Goal: Information Seeking & Learning: Find contact information

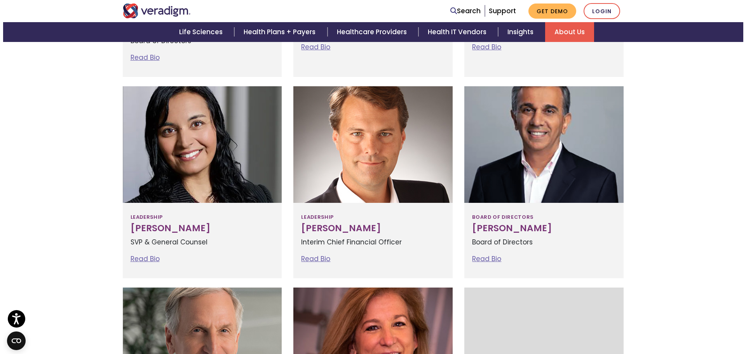
scroll to position [427, 0]
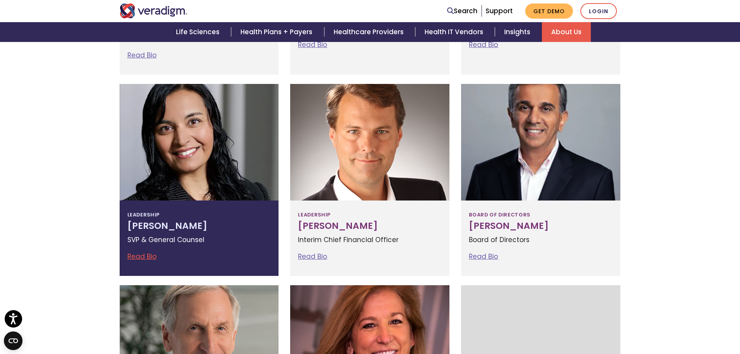
click at [149, 229] on h3 "Tejal Vakharia" at bounding box center [199, 226] width 144 height 11
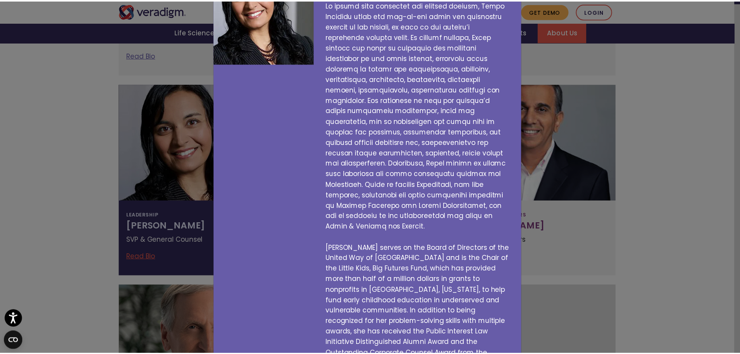
scroll to position [0, 0]
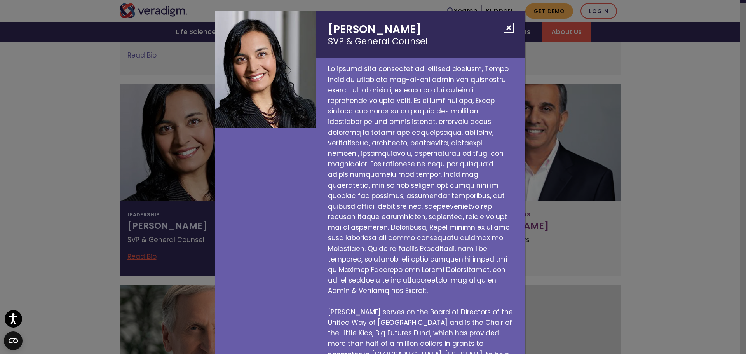
click at [388, 30] on h2 "Tejal Vakharia SVP & General Counsel" at bounding box center [420, 34] width 209 height 47
click at [507, 26] on button "Close" at bounding box center [509, 28] width 10 height 10
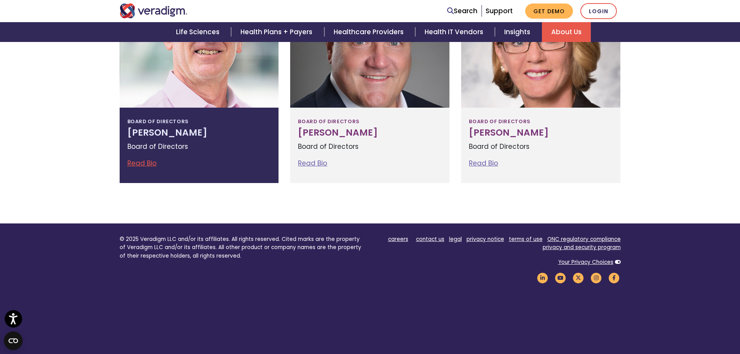
scroll to position [959, 0]
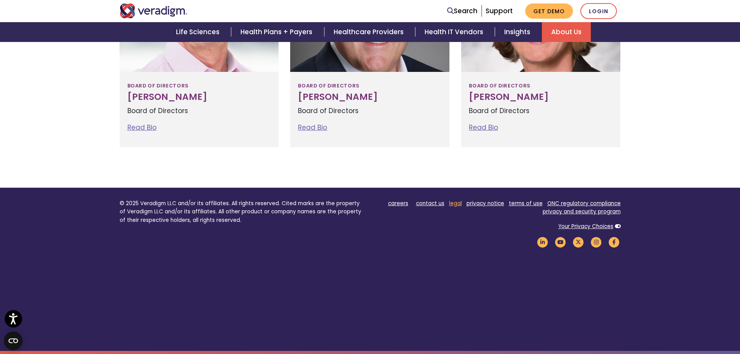
click at [454, 203] on link "legal" at bounding box center [455, 203] width 13 height 7
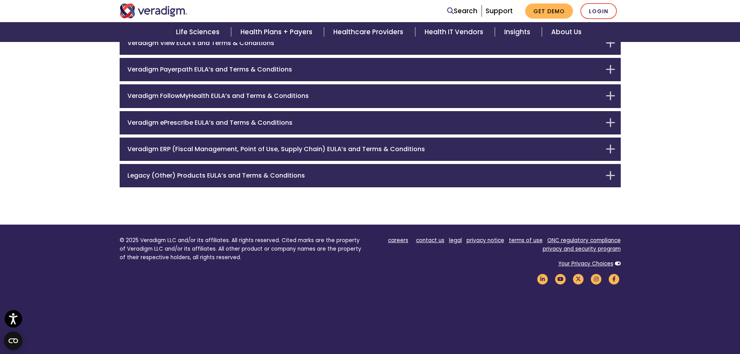
scroll to position [194, 0]
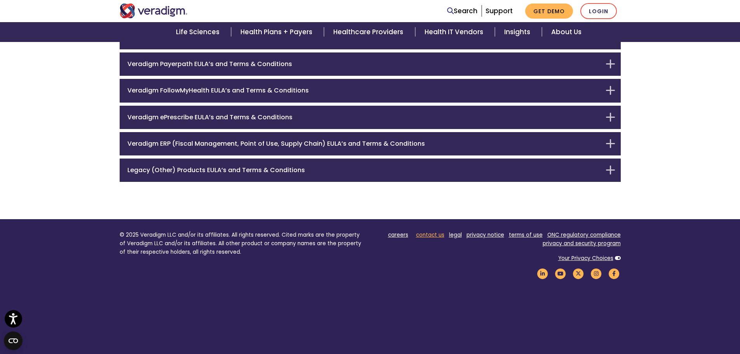
click at [443, 232] on link "contact us" at bounding box center [430, 234] width 28 height 7
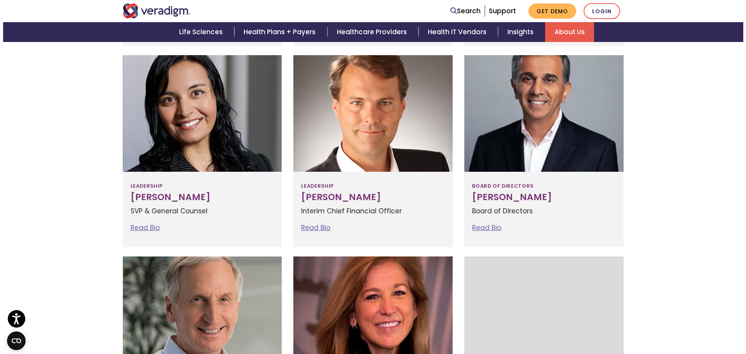
scroll to position [415, 0]
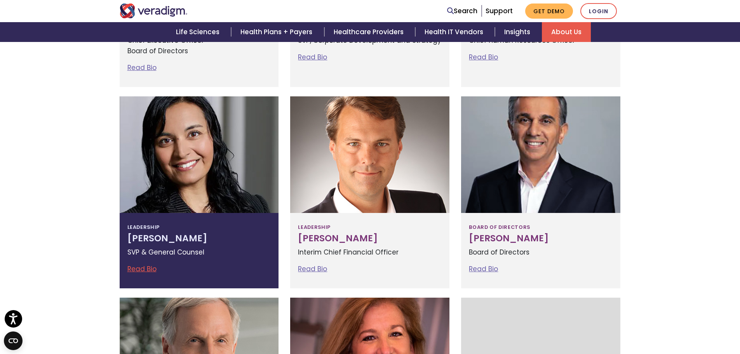
click at [147, 269] on link "Read Bio" at bounding box center [141, 268] width 29 height 9
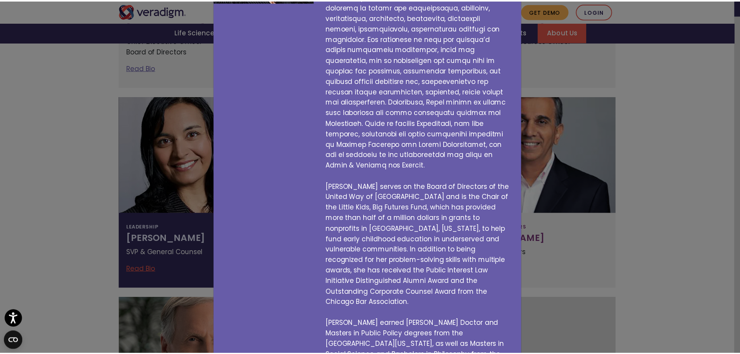
scroll to position [129, 0]
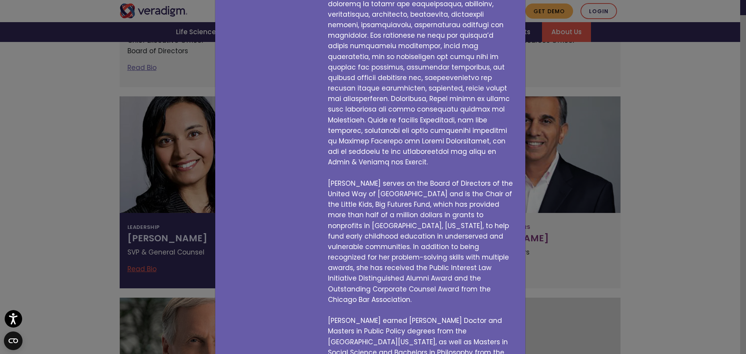
click at [84, 156] on div "Tejal Vakharia SVP & General Counsel Tejal serves on the Board of Directors of …" at bounding box center [373, 177] width 746 height 354
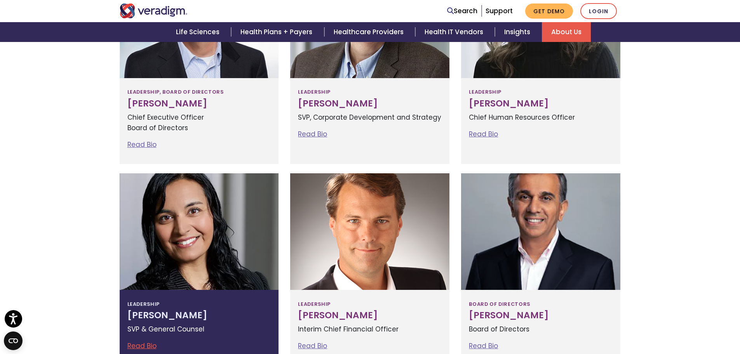
scroll to position [337, 0]
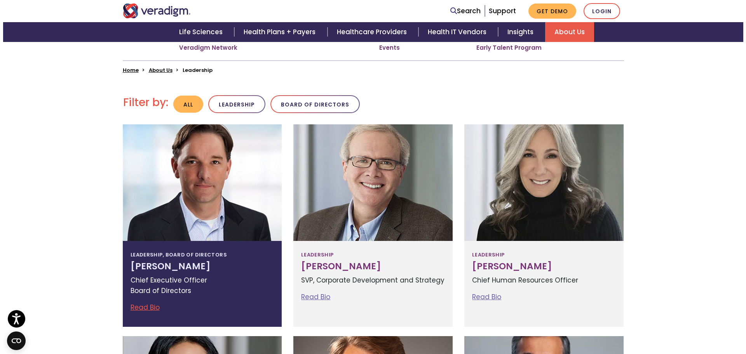
scroll to position [194, 0]
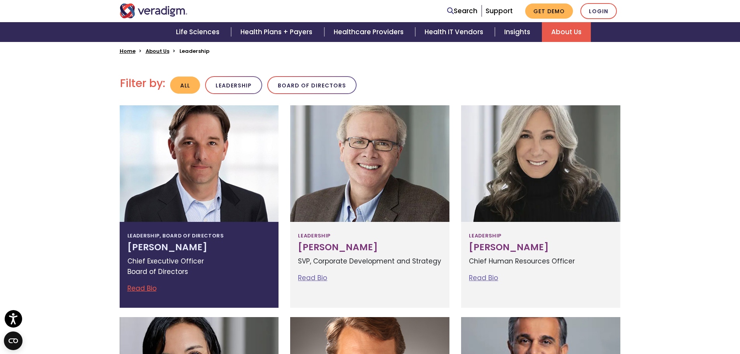
click at [153, 233] on span "Leadership, Board of Directors" at bounding box center [175, 236] width 96 height 12
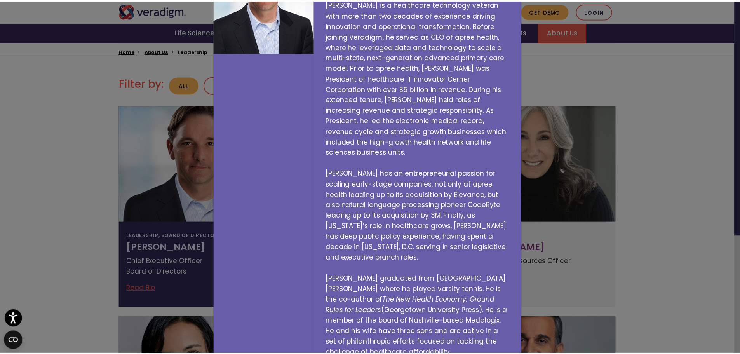
scroll to position [0, 0]
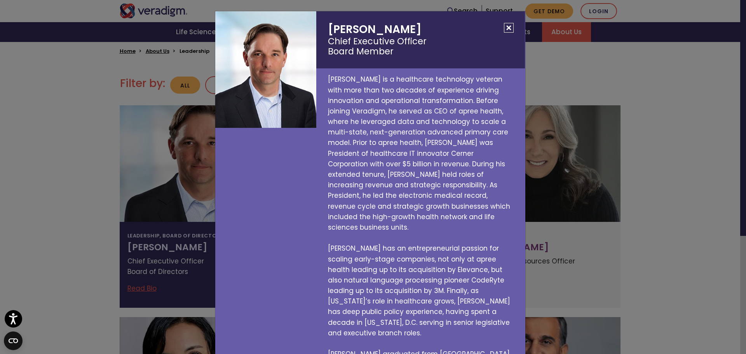
click at [506, 31] on button "Close" at bounding box center [509, 28] width 10 height 10
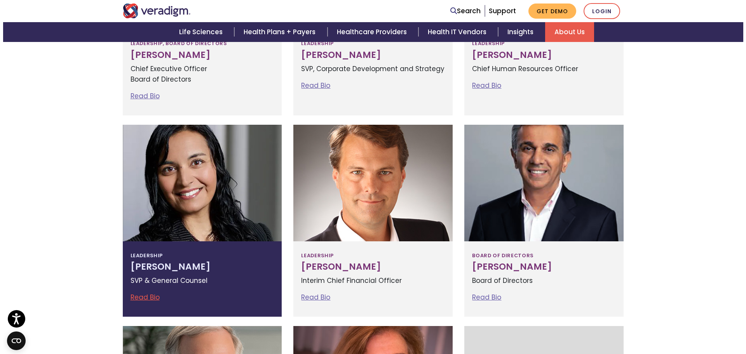
scroll to position [427, 0]
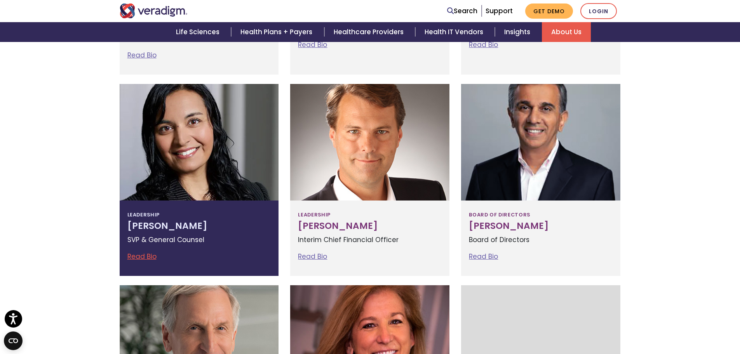
click at [188, 202] on div "Leadership [PERSON_NAME] SVP & General Counsel Read Bio [PERSON_NAME] SVP & Gen…" at bounding box center [199, 237] width 159 height 75
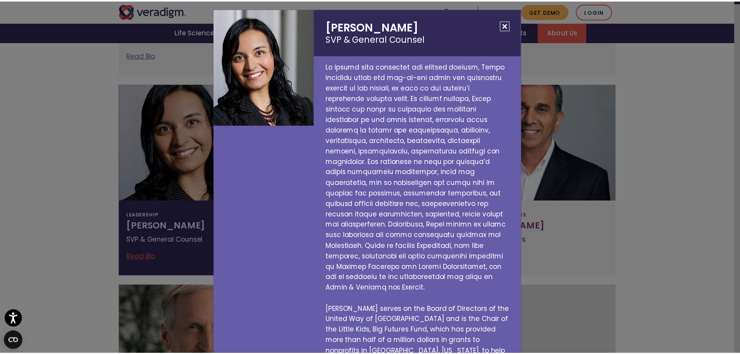
scroll to position [0, 0]
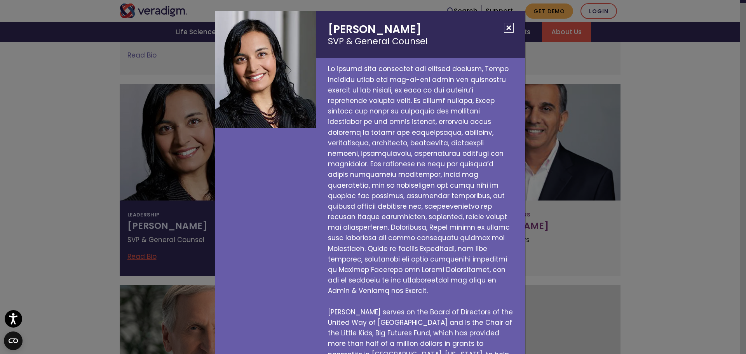
click at [505, 21] on h2 "Tejal Vakharia SVP & General Counsel" at bounding box center [420, 34] width 209 height 47
click at [512, 29] on h2 "Tejal Vakharia SVP & General Counsel" at bounding box center [420, 34] width 209 height 47
click at [506, 28] on button "Close" at bounding box center [509, 28] width 10 height 10
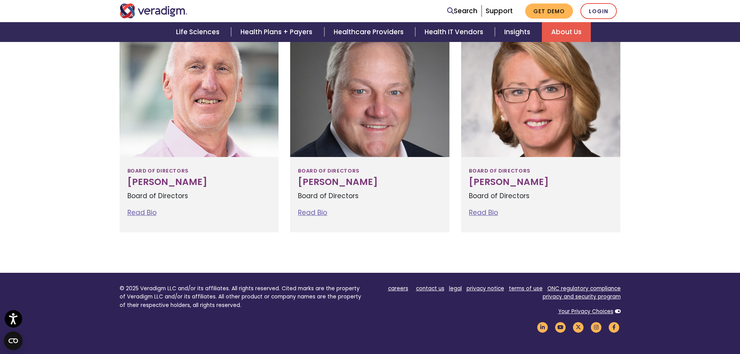
scroll to position [959, 0]
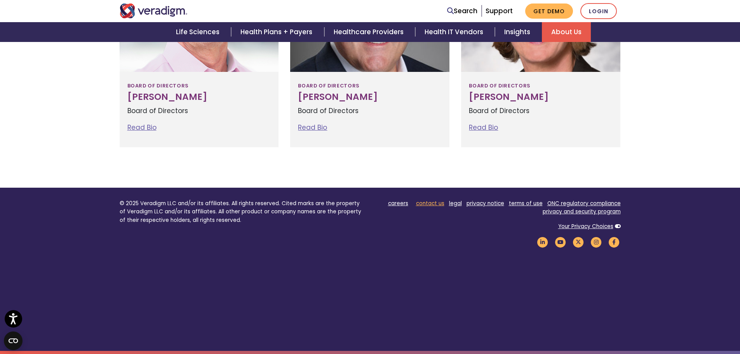
click at [424, 202] on link "contact us" at bounding box center [430, 203] width 28 height 7
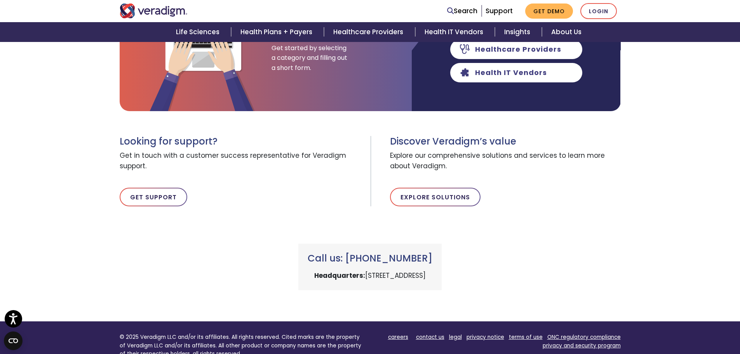
scroll to position [318, 0]
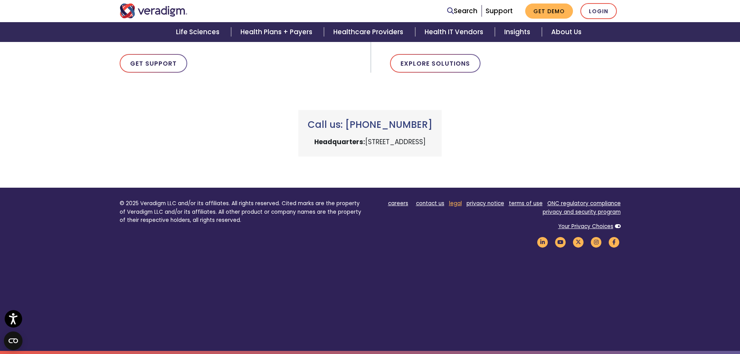
click at [460, 206] on link "legal" at bounding box center [455, 203] width 13 height 7
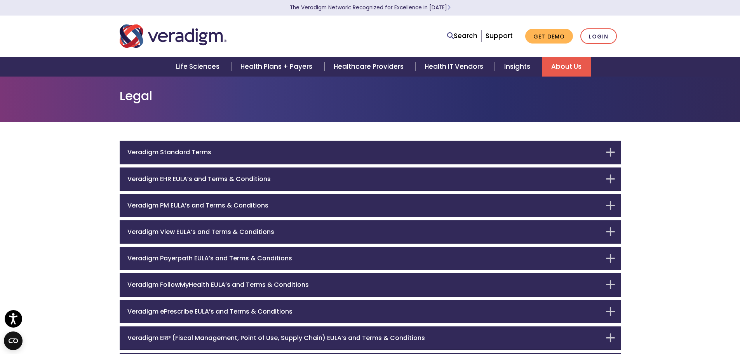
click at [557, 64] on link "About Us" at bounding box center [566, 67] width 49 height 20
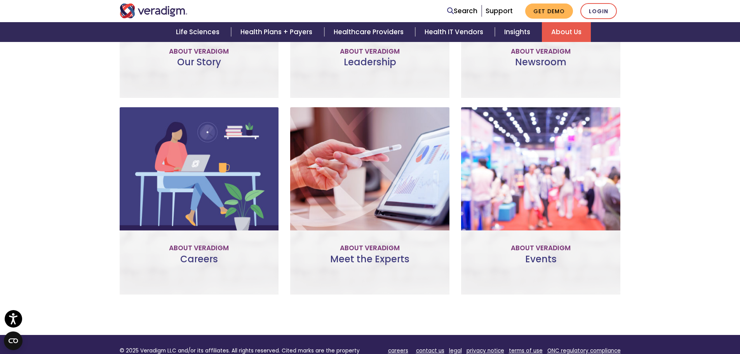
scroll to position [595, 0]
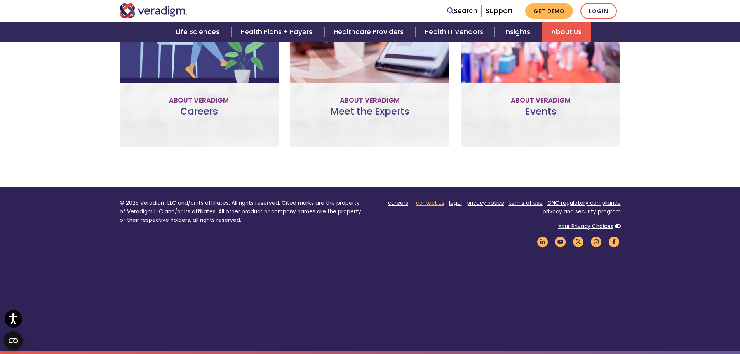
click at [442, 204] on link "contact us" at bounding box center [430, 202] width 28 height 7
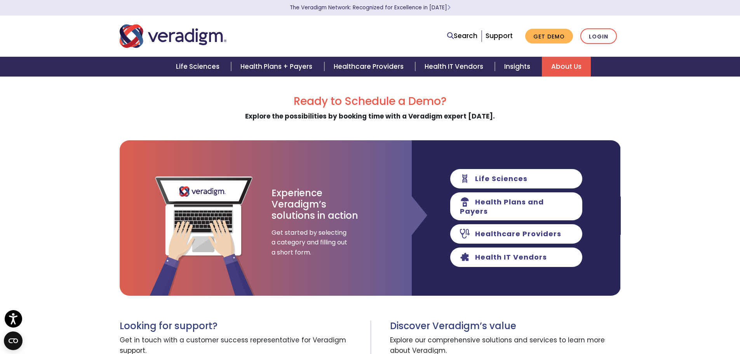
click at [557, 69] on link "About Us" at bounding box center [566, 67] width 49 height 20
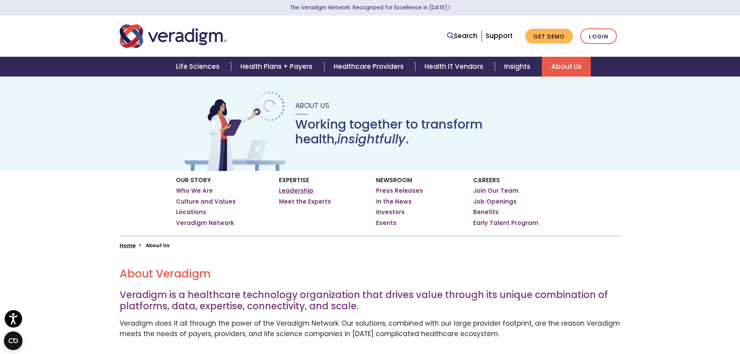
click at [293, 190] on link "Leadership" at bounding box center [296, 191] width 35 height 8
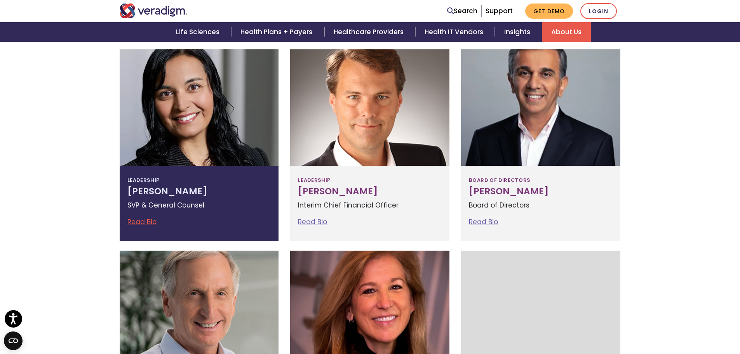
scroll to position [466, 0]
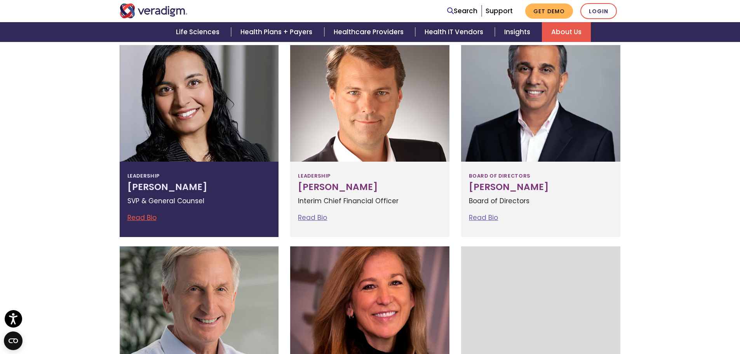
click at [189, 197] on p "SVP & General Counsel" at bounding box center [199, 201] width 144 height 10
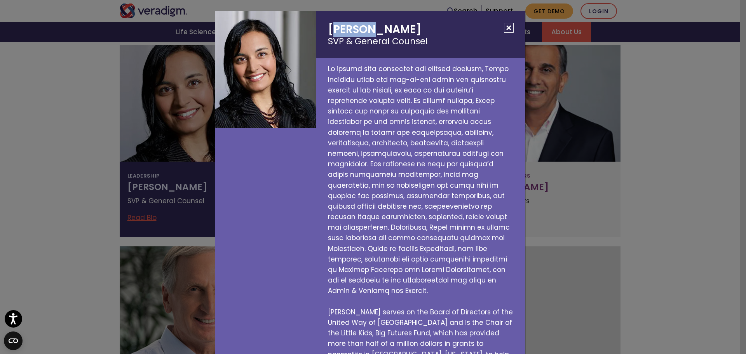
drag, startPoint x: 330, startPoint y: 29, endPoint x: 366, endPoint y: 30, distance: 36.2
click at [364, 30] on h2 "Tejal Vakharia SVP & General Counsel" at bounding box center [420, 34] width 209 height 47
drag, startPoint x: 328, startPoint y: 30, endPoint x: 406, endPoint y: 25, distance: 77.8
click at [406, 25] on h2 "Tejal Vakharia SVP & General Counsel" at bounding box center [420, 34] width 209 height 47
copy h2 "Tejal Vakharia"
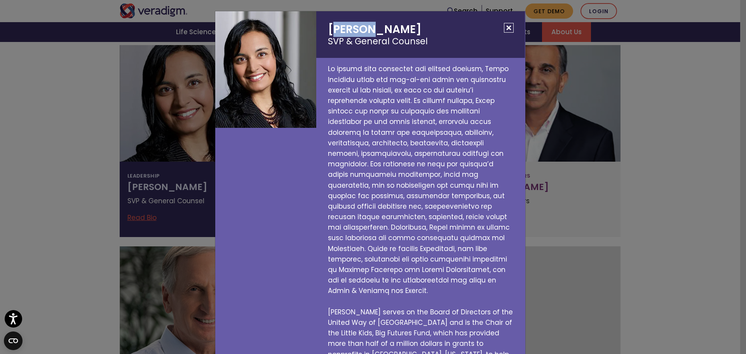
click at [506, 31] on button "Close" at bounding box center [509, 28] width 10 height 10
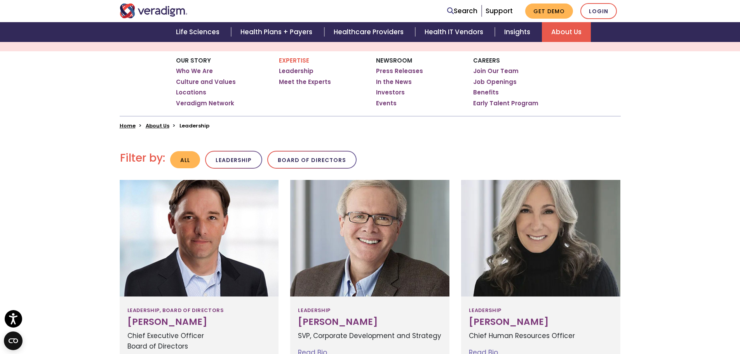
scroll to position [117, 0]
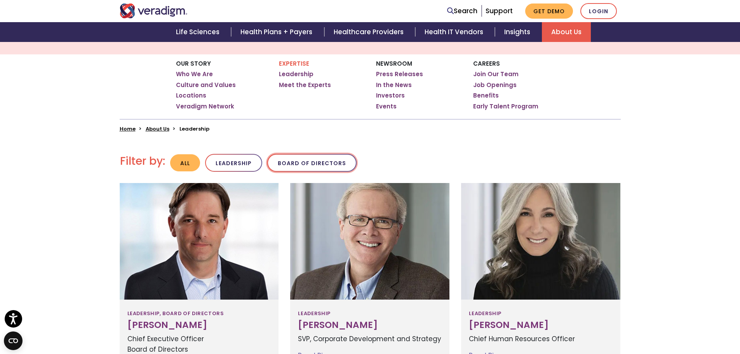
click at [300, 159] on button "Board of Directors" at bounding box center [311, 163] width 89 height 18
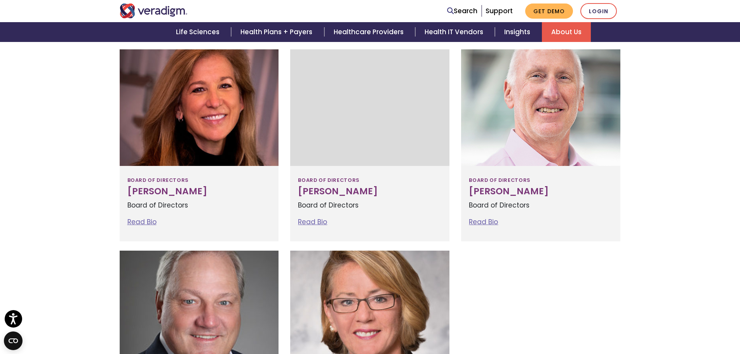
scroll to position [427, 0]
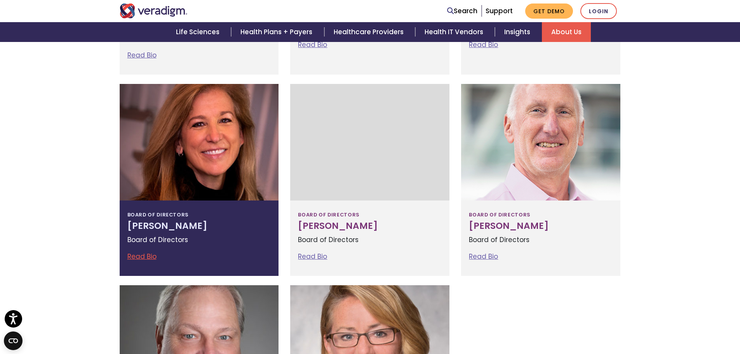
click at [147, 256] on link "Read Bio" at bounding box center [141, 256] width 29 height 9
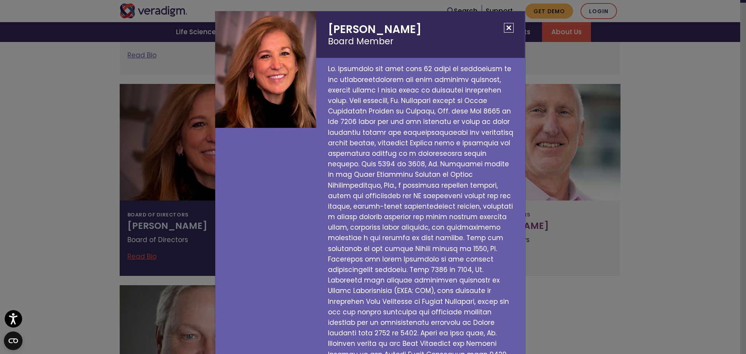
click at [496, 26] on h2 "Susan Rodriguez Board Member" at bounding box center [420, 34] width 209 height 47
click at [507, 29] on button "Close" at bounding box center [509, 28] width 10 height 10
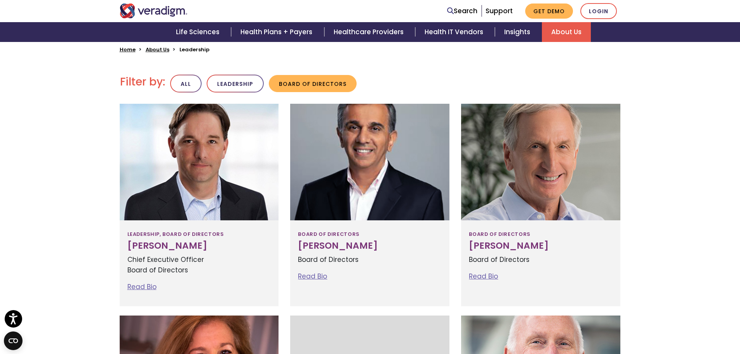
scroll to position [155, 0]
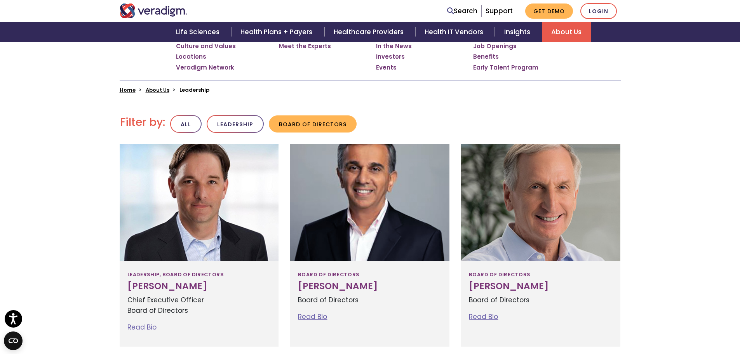
scroll to position [117, 0]
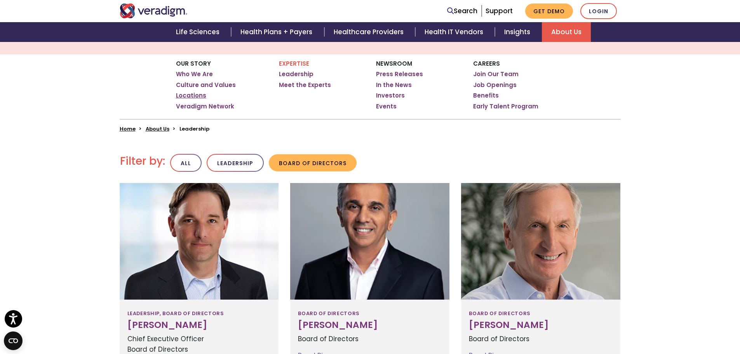
click at [190, 96] on link "Locations" at bounding box center [191, 96] width 30 height 8
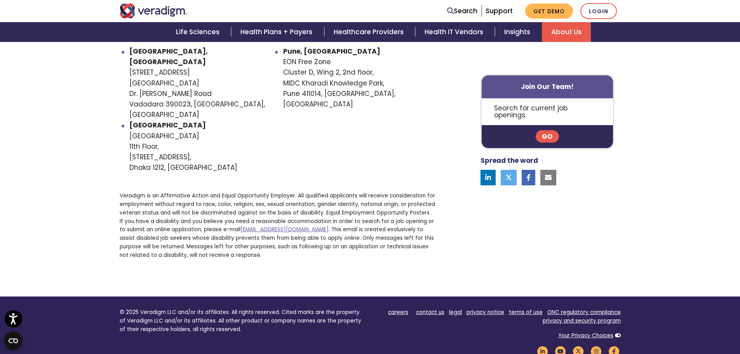
scroll to position [583, 0]
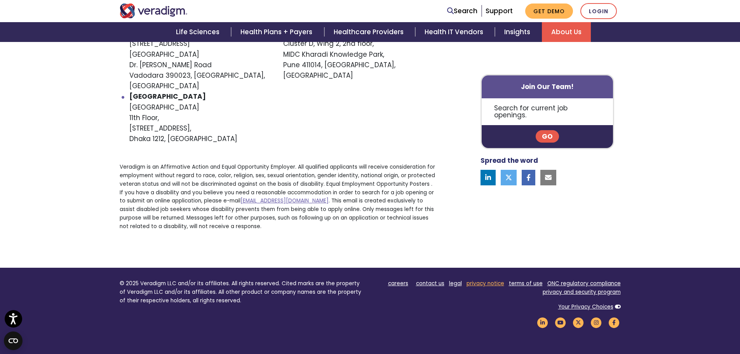
click at [493, 280] on link "privacy notice" at bounding box center [486, 283] width 38 height 7
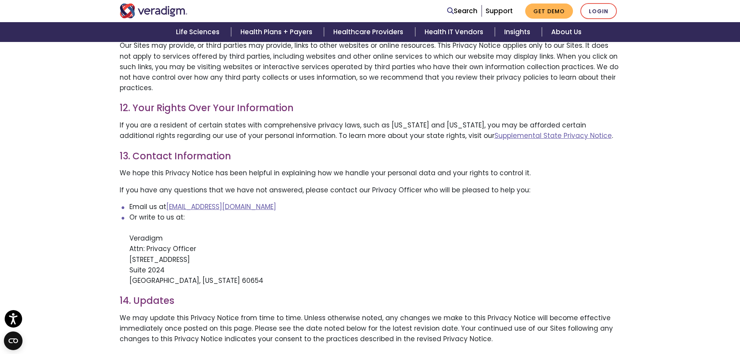
scroll to position [1485, 0]
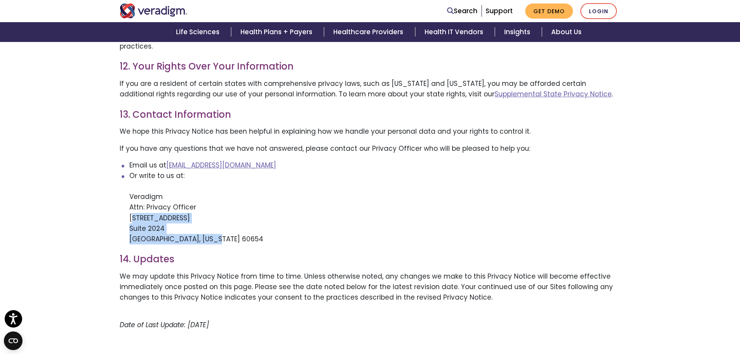
drag, startPoint x: 131, startPoint y: 153, endPoint x: 212, endPoint y: 179, distance: 85.2
click at [212, 179] on li "Or write to us at: Veradigm Attn: Privacy Officer [STREET_ADDRESS][US_STATE]" at bounding box center [374, 208] width 491 height 74
copy li "[STREET_ADDRESS][US_STATE]"
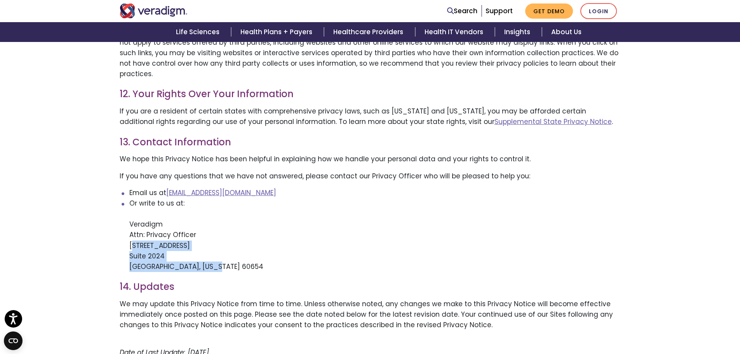
scroll to position [1437, 0]
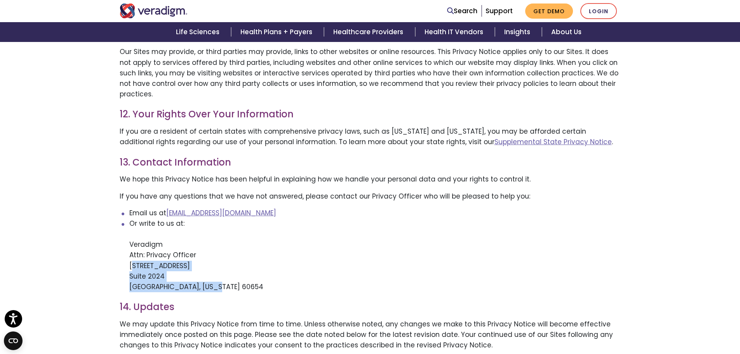
click at [136, 218] on li "Or write to us at: Veradigm Attn: Privacy Officer [STREET_ADDRESS][US_STATE]" at bounding box center [374, 255] width 491 height 74
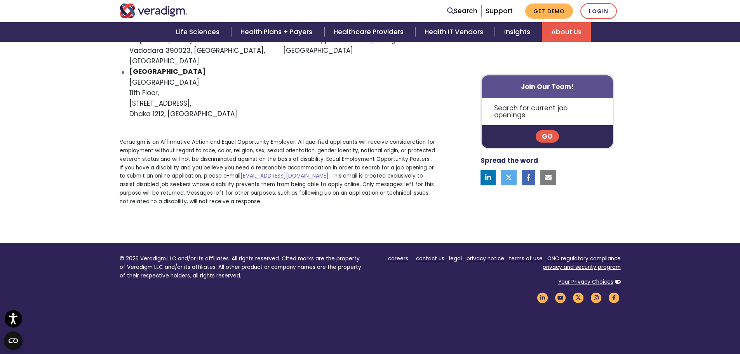
scroll to position [621, 0]
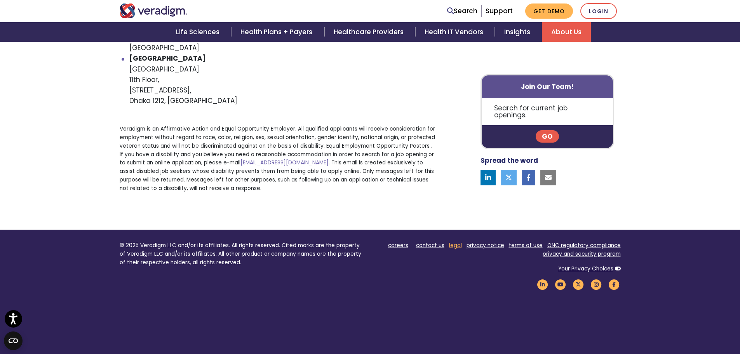
click at [454, 242] on link "legal" at bounding box center [455, 245] width 13 height 7
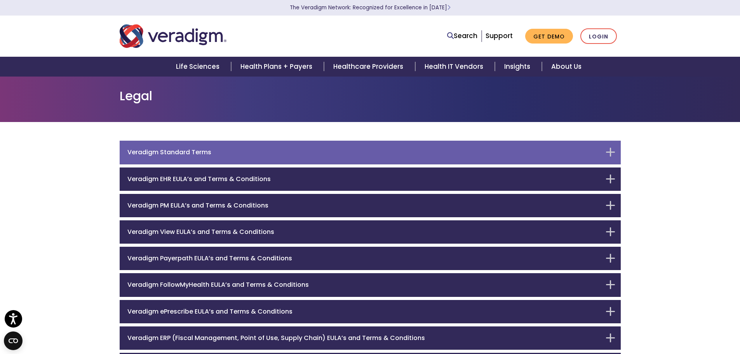
click at [286, 150] on h6 "Veradigm Standard Terms" at bounding box center [364, 151] width 474 height 7
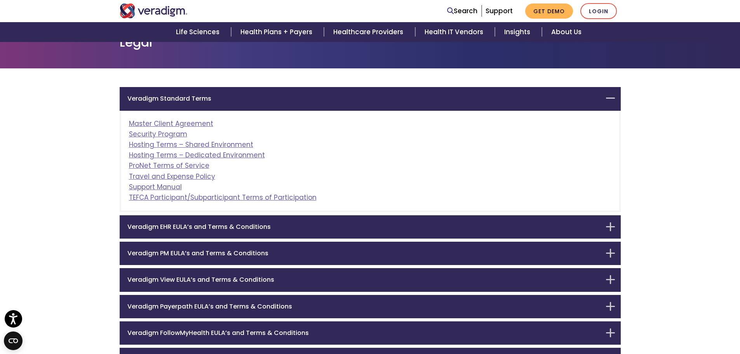
scroll to position [62, 0]
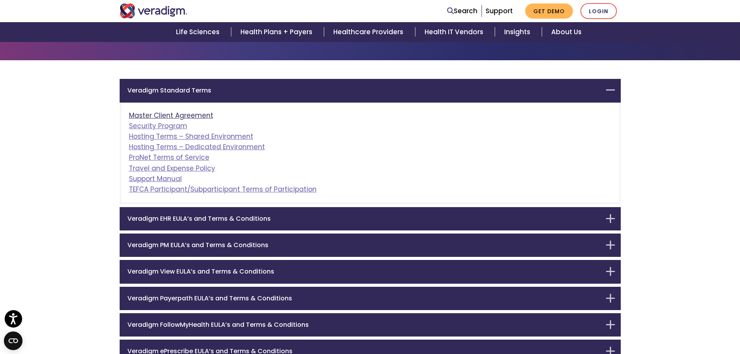
click at [203, 114] on link "Master Client Agreement" at bounding box center [171, 115] width 84 height 9
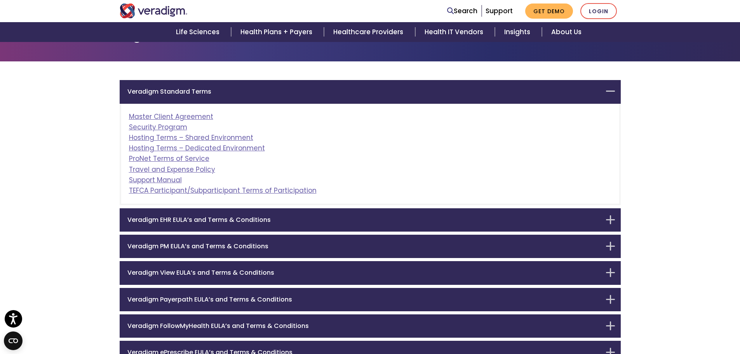
scroll to position [23, 0]
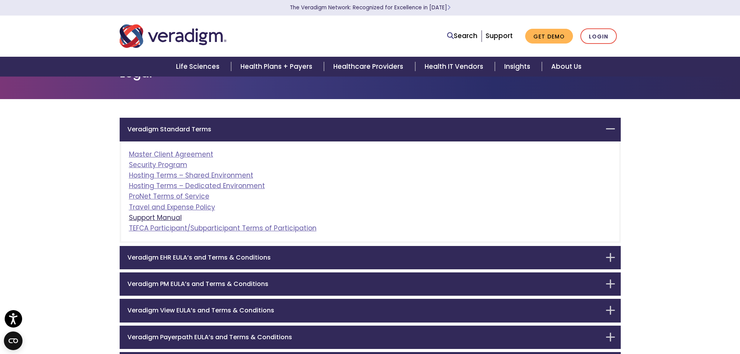
click at [167, 217] on link "Support Manual" at bounding box center [155, 217] width 53 height 9
click at [186, 198] on link "ProNet Terms of Service" at bounding box center [169, 196] width 80 height 9
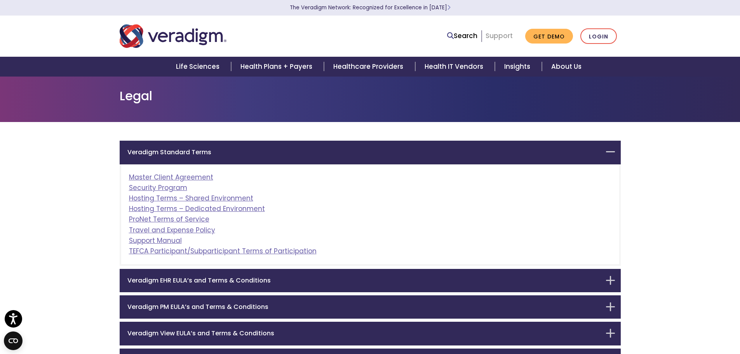
click at [507, 35] on link "Support" at bounding box center [499, 35] width 27 height 9
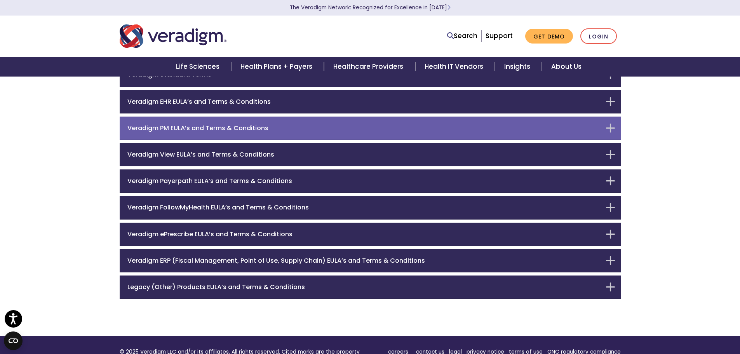
scroll to position [78, 0]
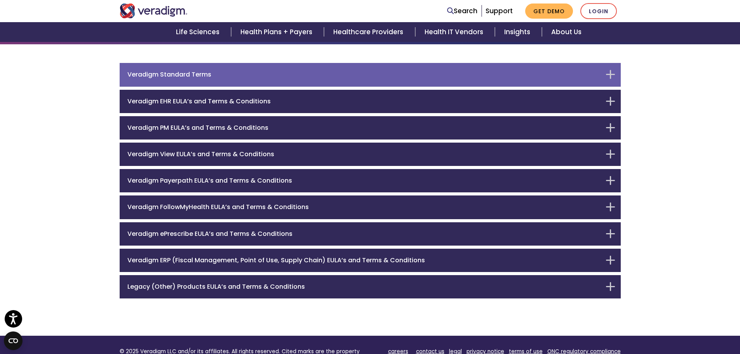
click at [423, 75] on h6 "Veradigm Standard Terms" at bounding box center [364, 74] width 474 height 7
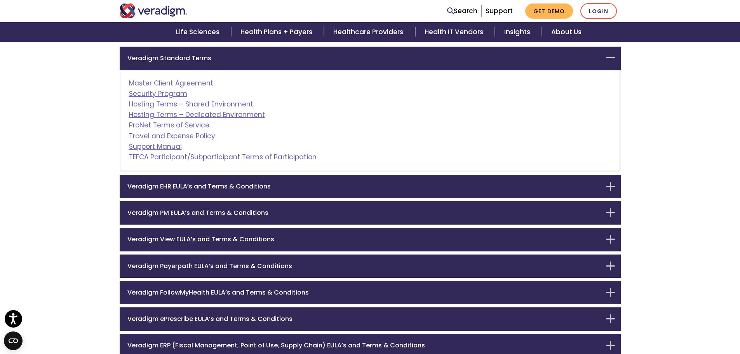
scroll to position [97, 0]
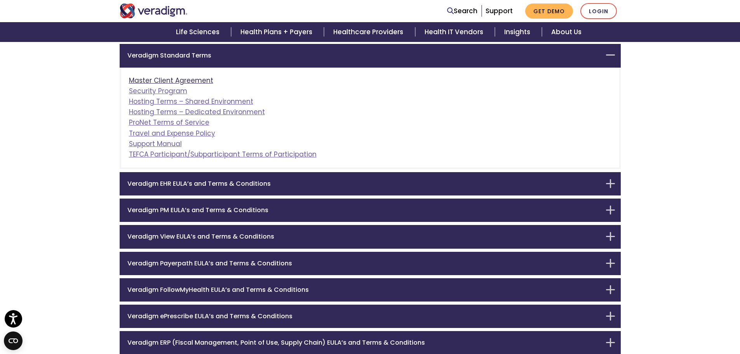
click at [202, 83] on link "Master Client Agreement" at bounding box center [171, 80] width 84 height 9
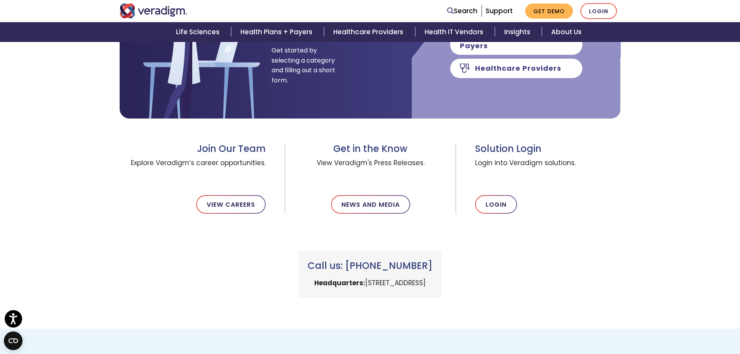
scroll to position [194, 0]
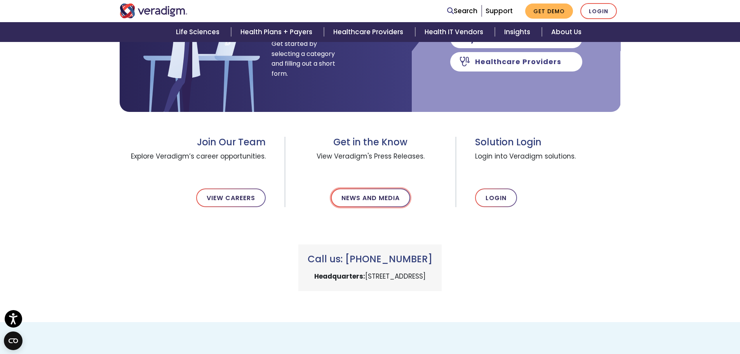
click at [387, 200] on link "News and Media" at bounding box center [370, 197] width 79 height 19
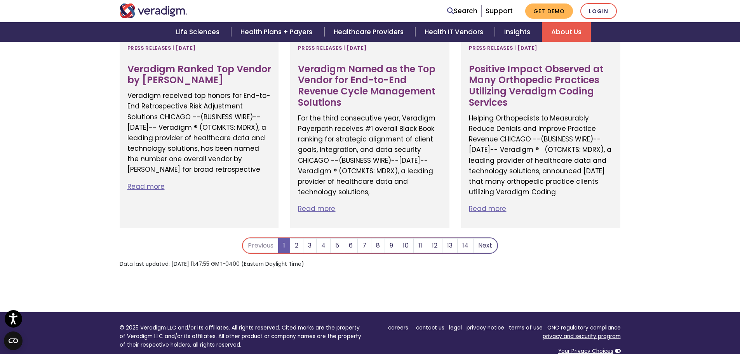
scroll to position [2249, 0]
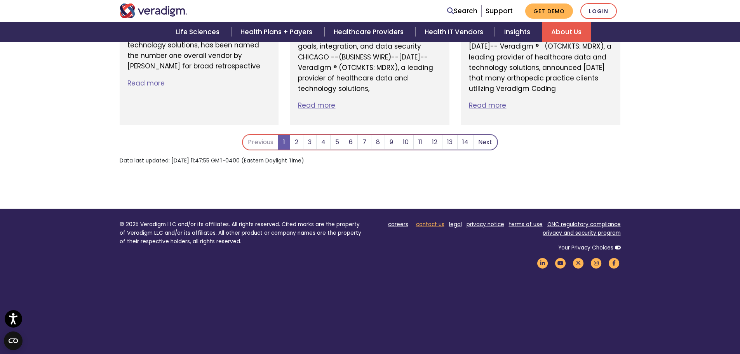
click at [438, 221] on link "contact us" at bounding box center [430, 224] width 28 height 7
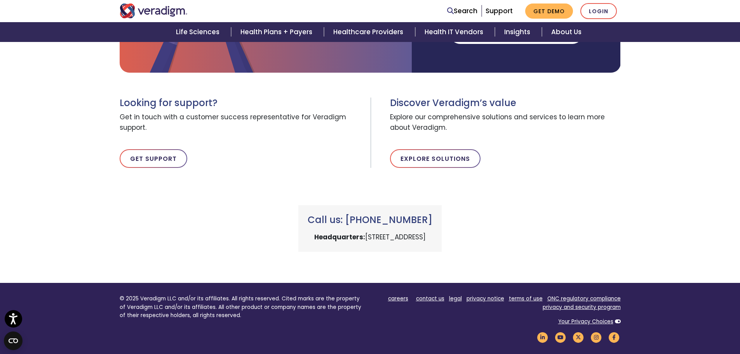
scroll to position [233, 0]
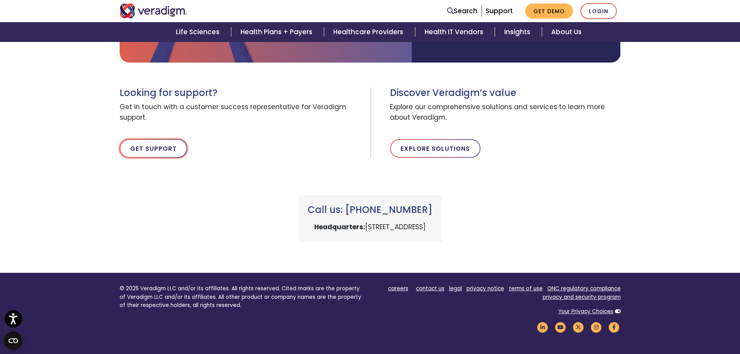
click at [172, 148] on link "Get Support" at bounding box center [154, 148] width 68 height 19
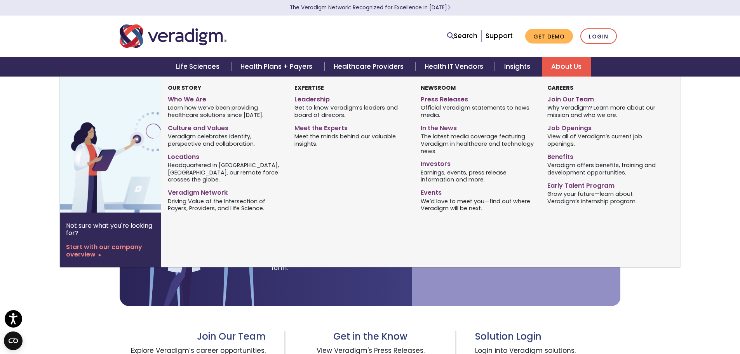
click at [566, 66] on link "About Us" at bounding box center [566, 67] width 49 height 20
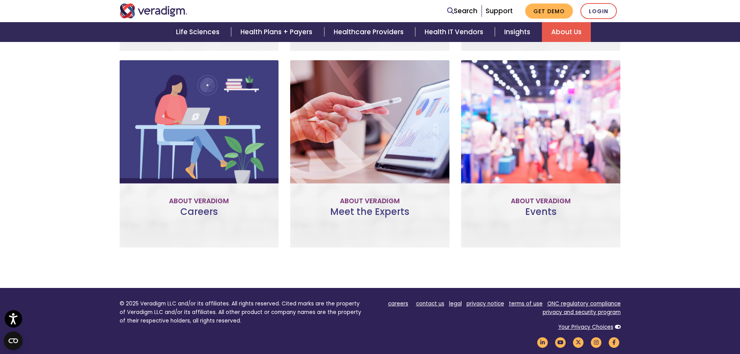
scroll to position [595, 0]
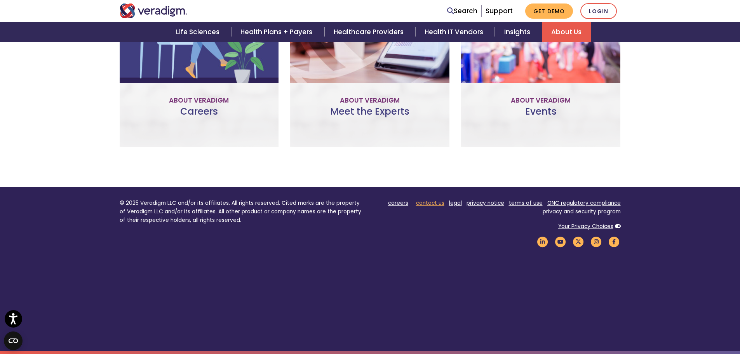
click at [432, 204] on link "contact us" at bounding box center [430, 202] width 28 height 7
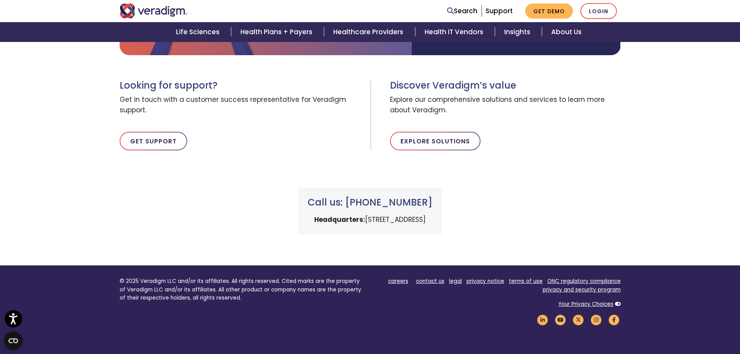
scroll to position [318, 0]
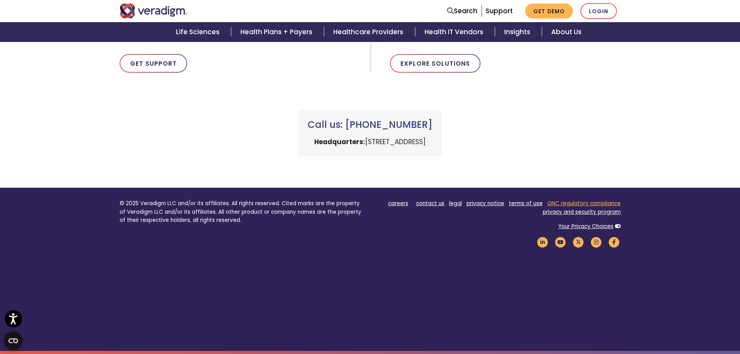
click at [604, 205] on link "ONC regulatory compliance" at bounding box center [583, 203] width 73 height 7
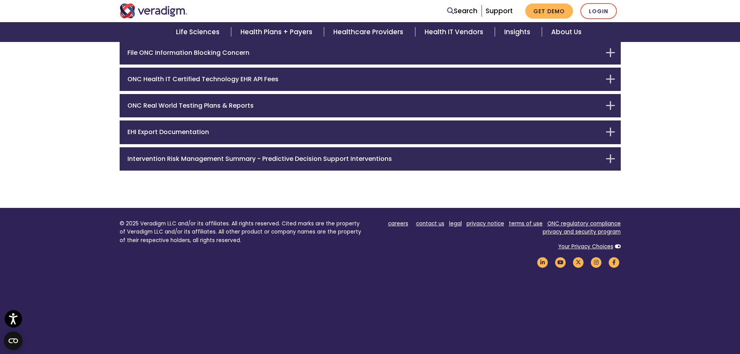
scroll to position [173, 0]
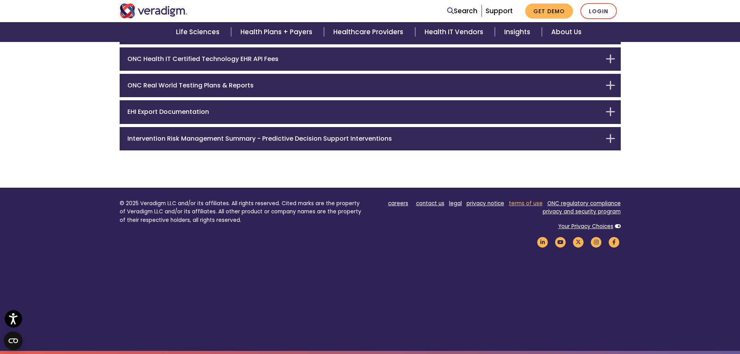
click at [530, 202] on link "terms of use" at bounding box center [526, 203] width 34 height 7
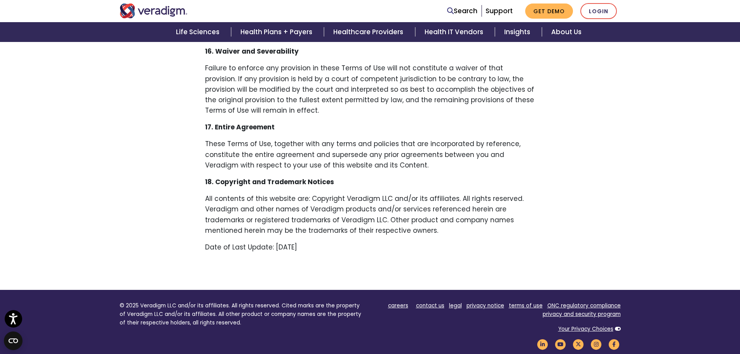
scroll to position [1713, 0]
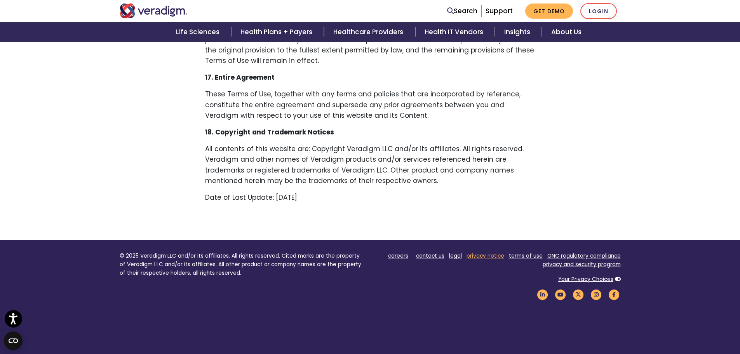
click at [491, 252] on link "privacy notice" at bounding box center [486, 255] width 38 height 7
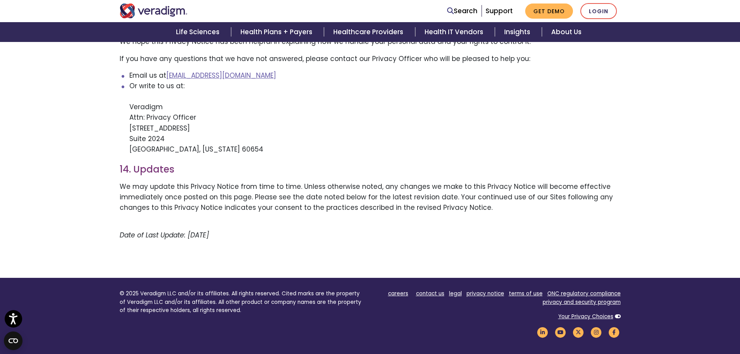
scroll to position [1602, 0]
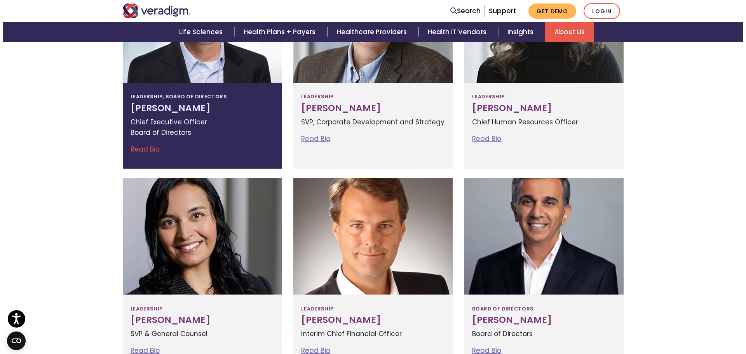
scroll to position [466, 0]
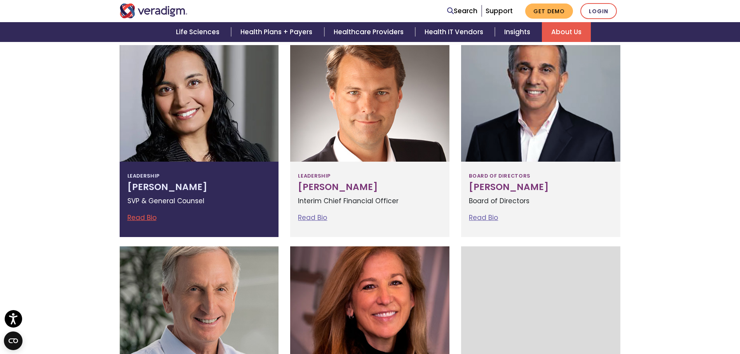
click at [160, 197] on p "SVP & General Counsel" at bounding box center [199, 201] width 144 height 10
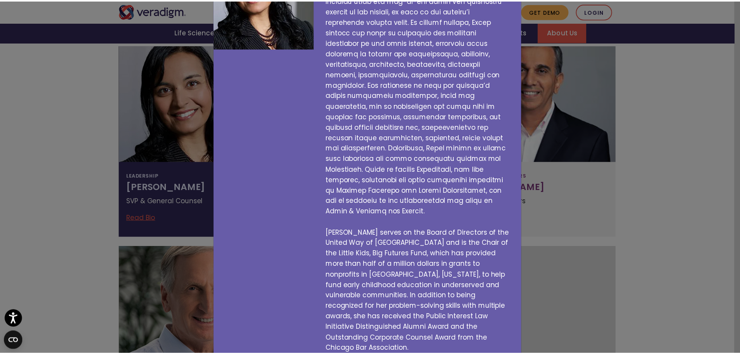
scroll to position [0, 0]
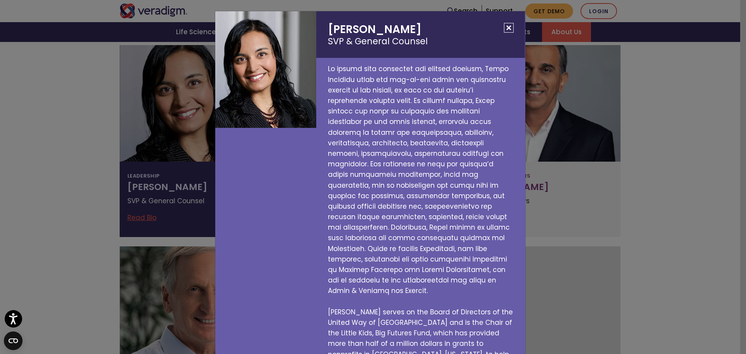
click at [506, 30] on button "Close" at bounding box center [509, 28] width 10 height 10
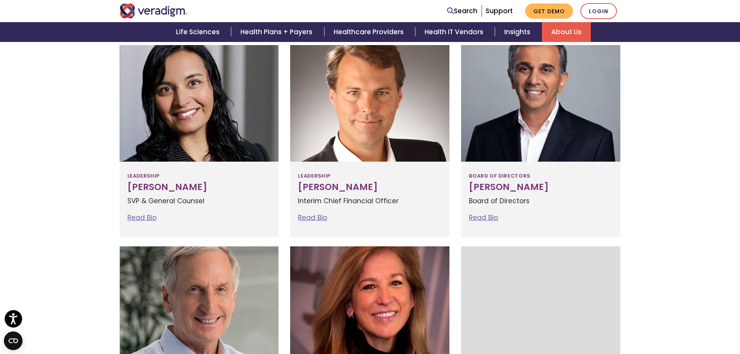
drag, startPoint x: 166, startPoint y: 174, endPoint x: 106, endPoint y: 192, distance: 62.6
click at [106, 192] on div "Filter by: All Leadership Board of Directors Don Trigg Read Bio" at bounding box center [370, 231] width 740 height 898
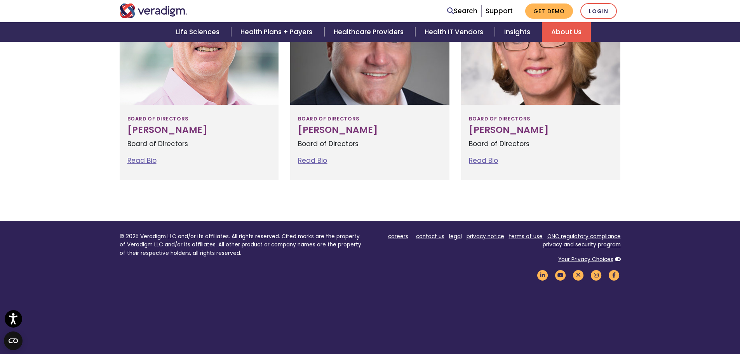
scroll to position [959, 0]
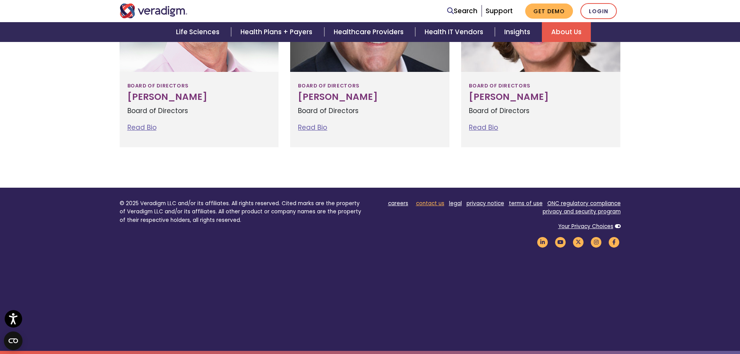
click at [425, 203] on link "contact us" at bounding box center [430, 203] width 28 height 7
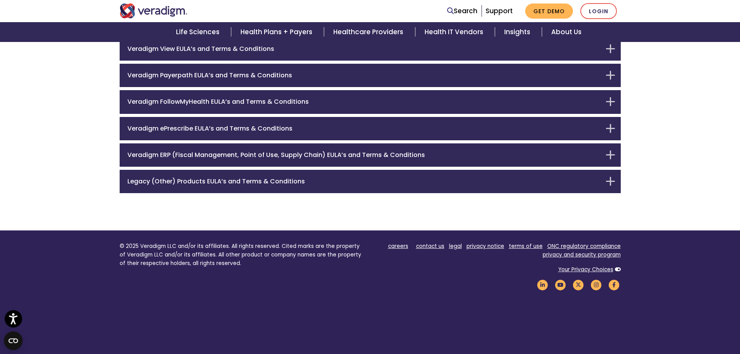
scroll to position [226, 0]
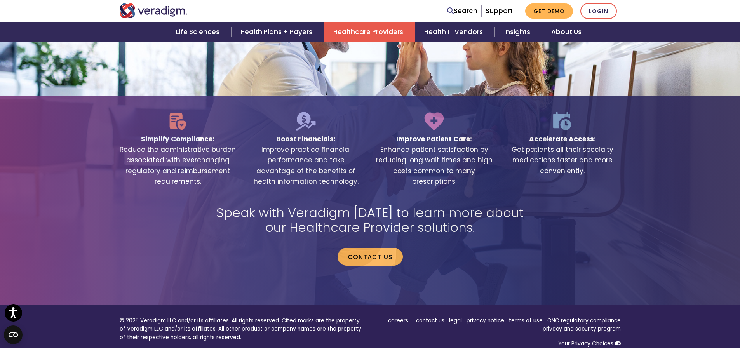
scroll to position [1519, 0]
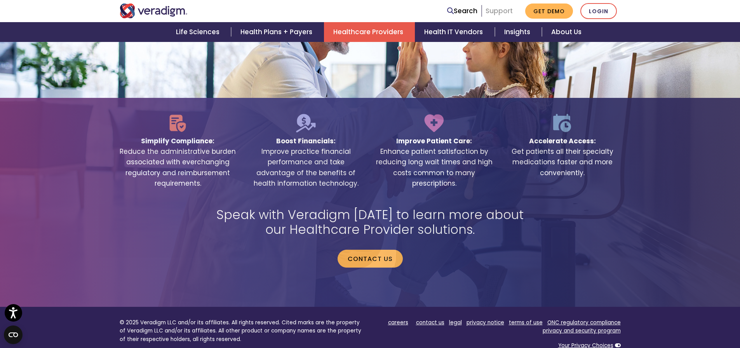
click at [503, 10] on link "Support" at bounding box center [499, 10] width 27 height 9
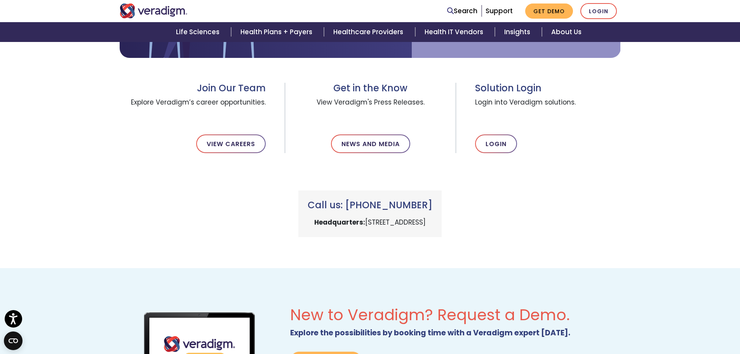
scroll to position [272, 0]
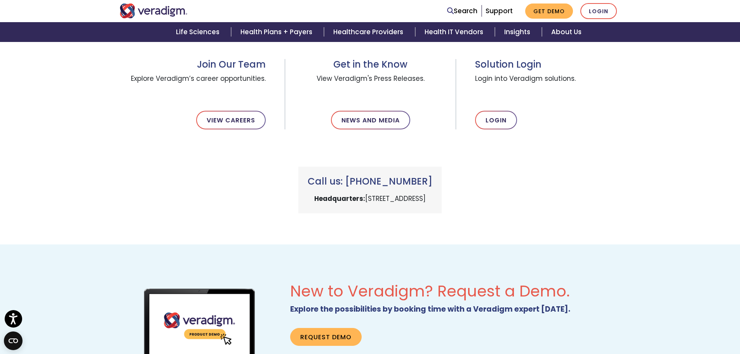
click at [324, 200] on p "Headquarters: [STREET_ADDRESS]" at bounding box center [370, 198] width 125 height 10
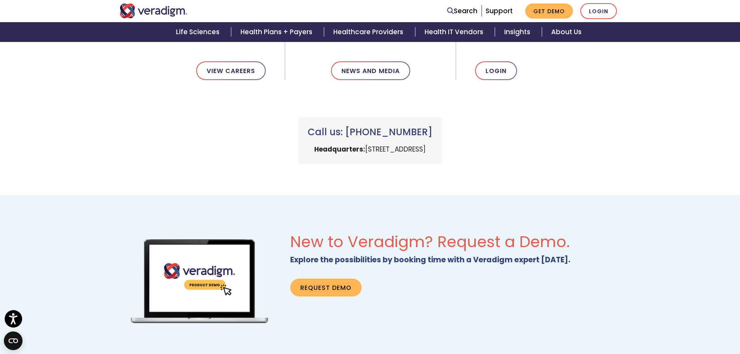
scroll to position [427, 0]
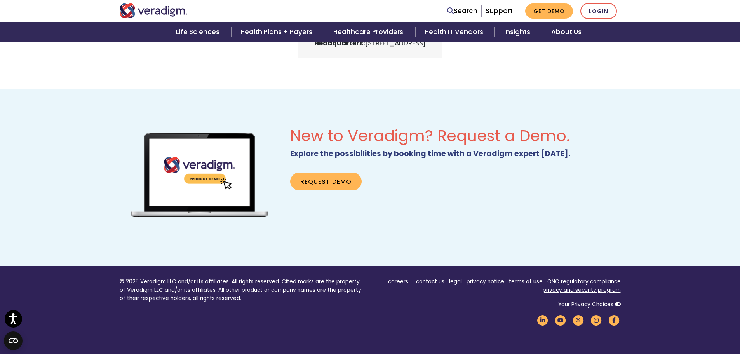
click at [563, 35] on link "About Us" at bounding box center [566, 32] width 49 height 20
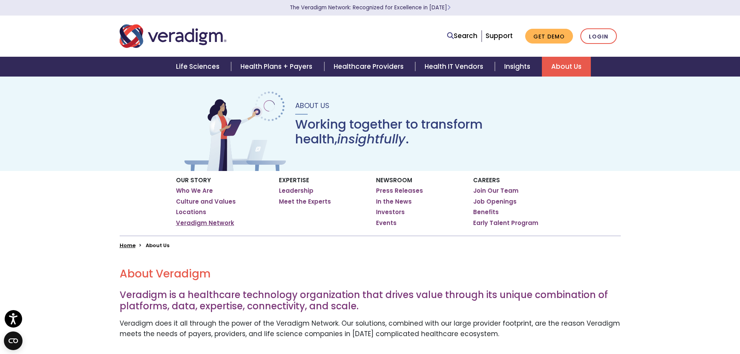
click at [208, 225] on link "Veradigm Network" at bounding box center [205, 223] width 58 height 8
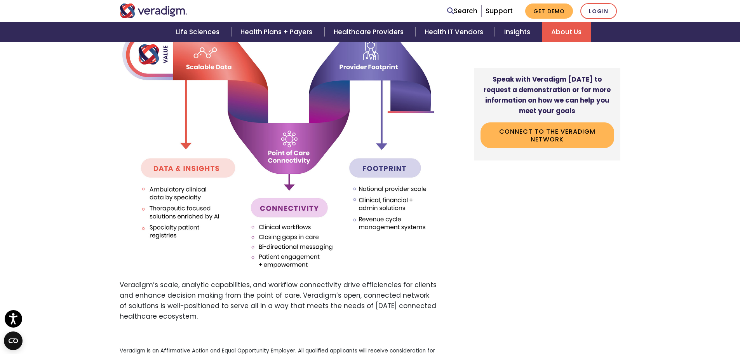
scroll to position [1243, 0]
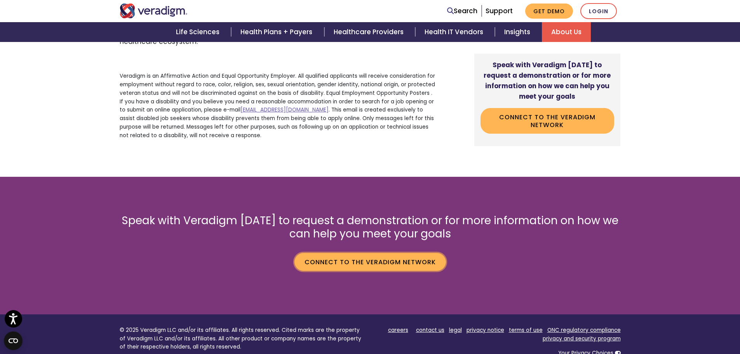
click at [406, 257] on link "Connect to the Veradigm Network" at bounding box center [370, 262] width 152 height 18
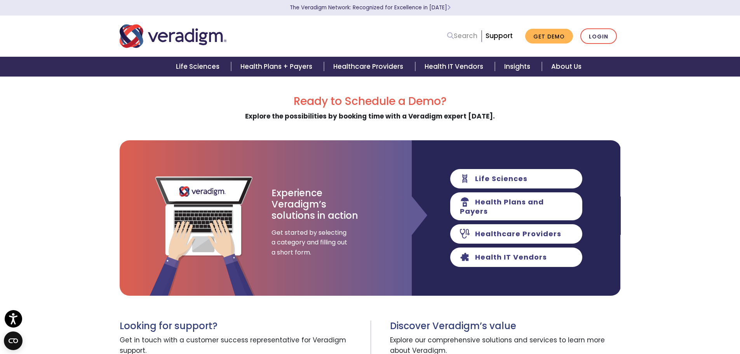
click at [467, 37] on link "Search" at bounding box center [462, 36] width 30 height 10
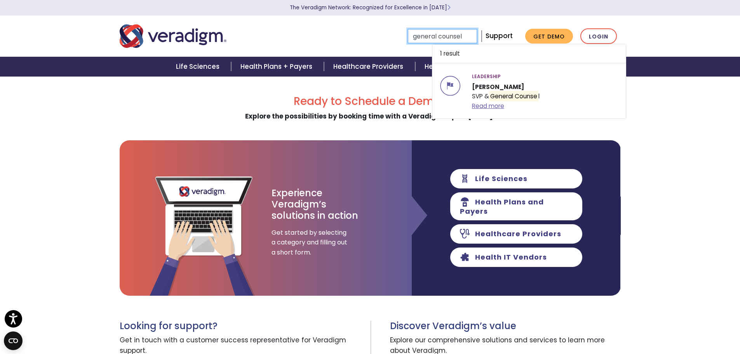
type input "general counsel"
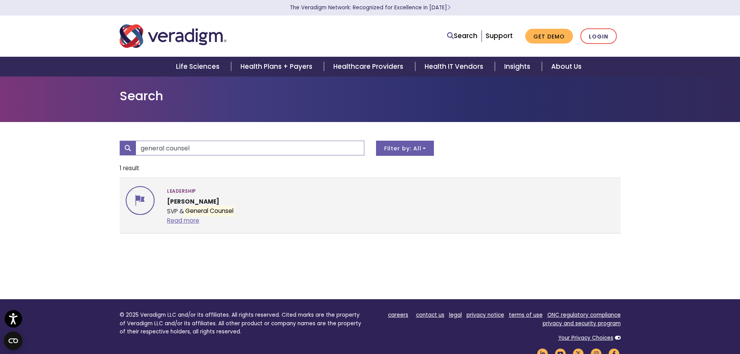
click at [162, 202] on div "Leadership Tejal Vakharia SVP & General Counsel Read more" at bounding box center [391, 206] width 460 height 40
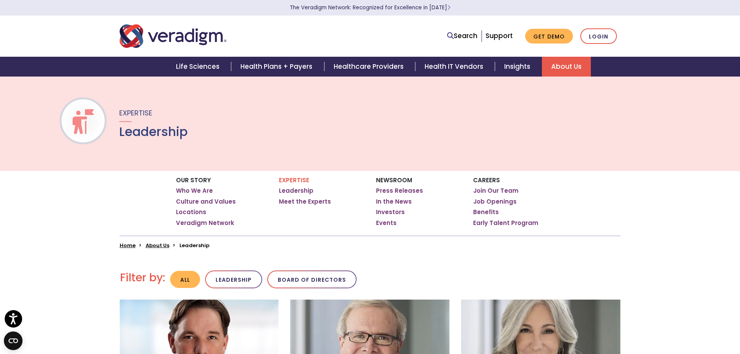
click at [471, 28] on ul "Search Support Get Demo Login" at bounding box center [532, 36] width 178 height 16
click at [469, 35] on link "Search" at bounding box center [462, 36] width 30 height 10
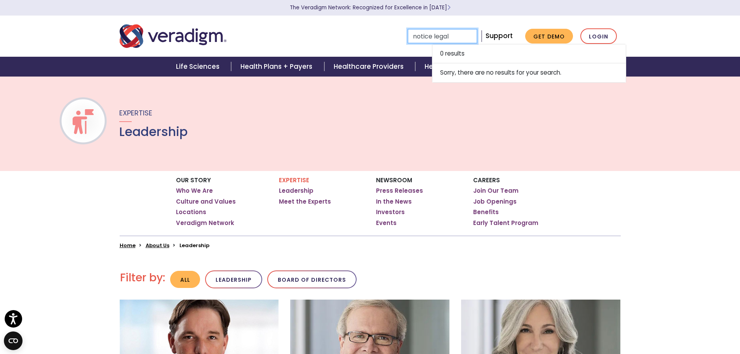
type input "notice legal"
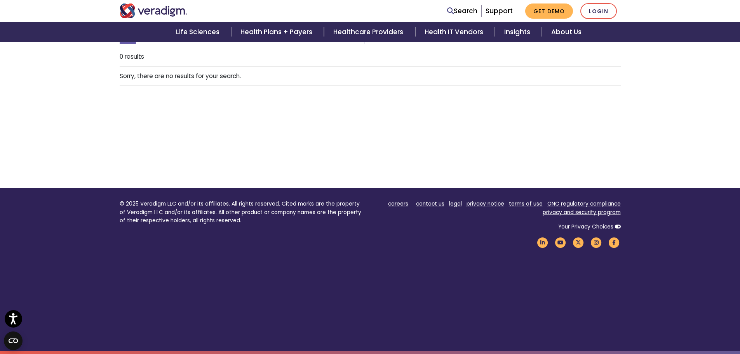
scroll to position [112, 0]
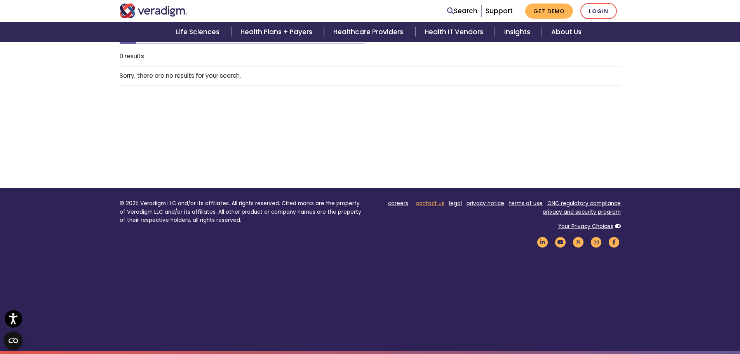
click at [444, 204] on link "contact us" at bounding box center [430, 203] width 28 height 7
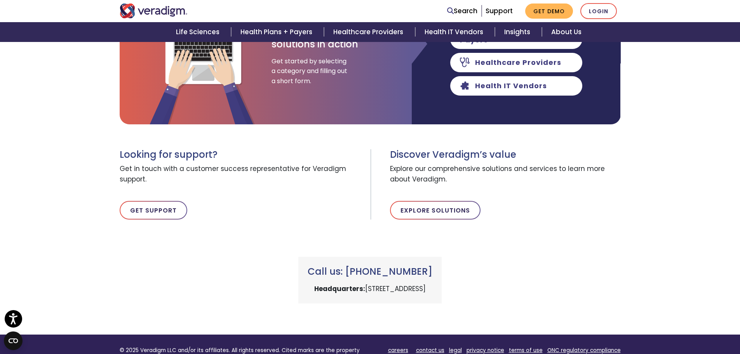
scroll to position [117, 0]
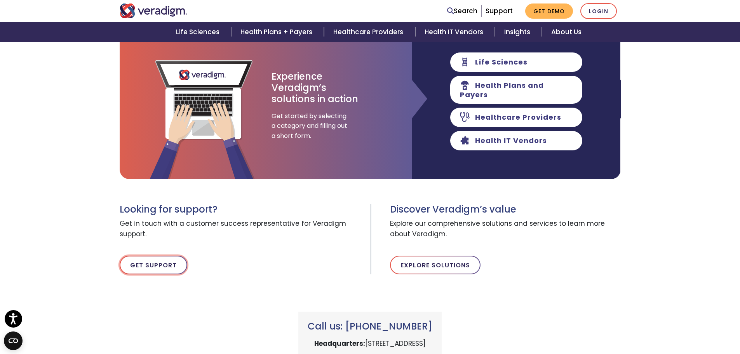
click at [168, 270] on link "Get Support" at bounding box center [154, 265] width 68 height 19
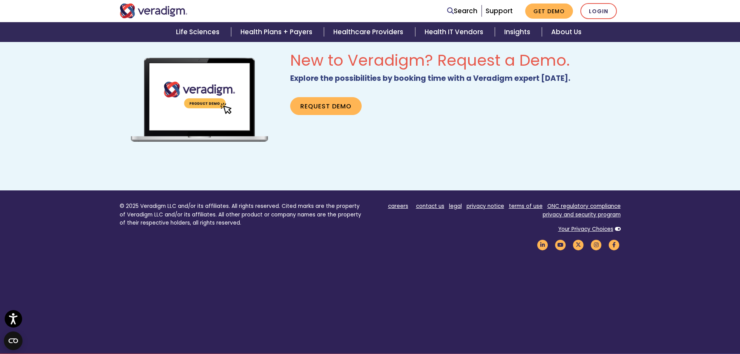
scroll to position [505, 0]
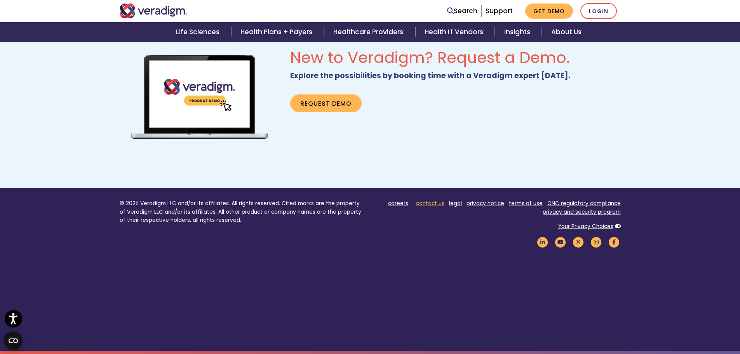
click at [432, 201] on link "contact us" at bounding box center [430, 203] width 28 height 7
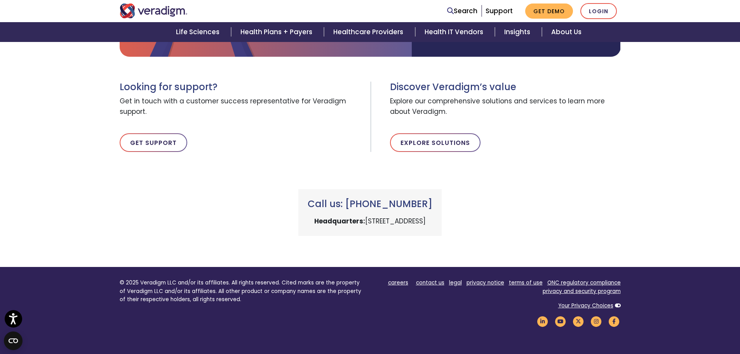
scroll to position [272, 0]
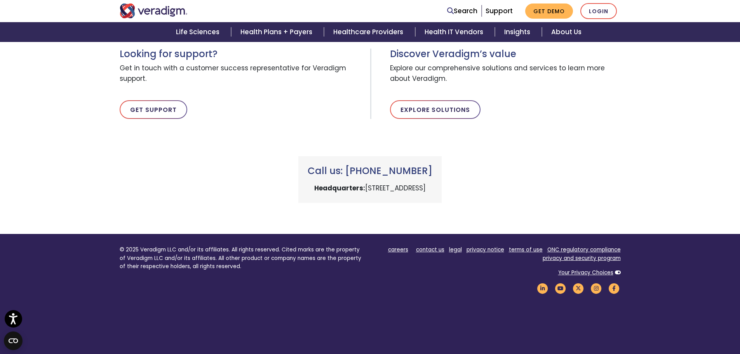
click at [51, 171] on div "Ready to Schedule a Demo? Explore the possibilities by booking time with a Vera…" at bounding box center [370, 13] width 740 height 380
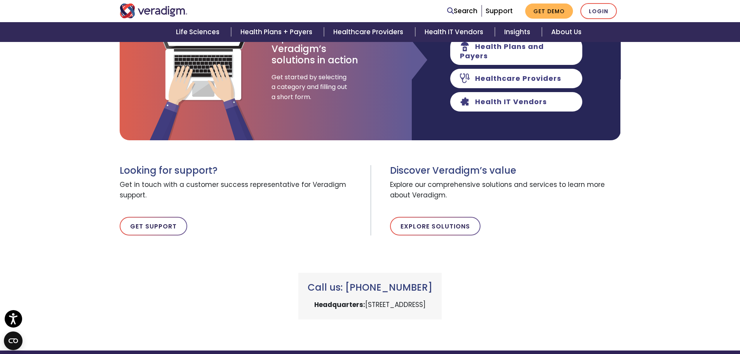
scroll to position [318, 0]
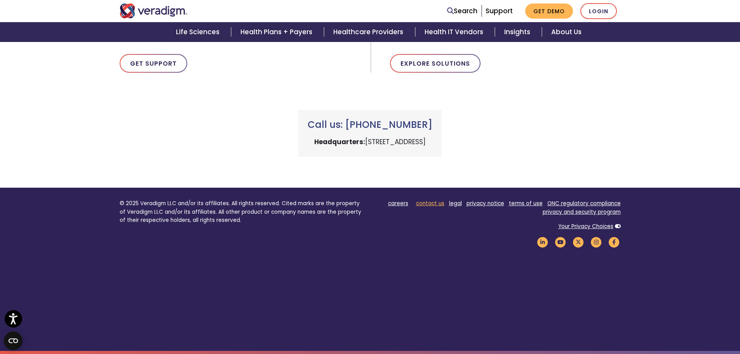
click at [434, 202] on link "contact us" at bounding box center [430, 203] width 28 height 7
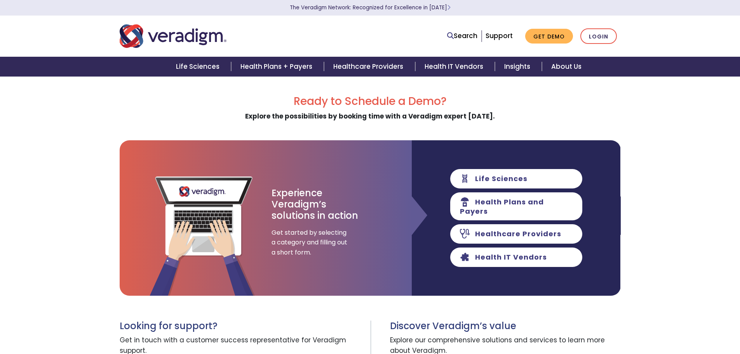
scroll to position [318, 0]
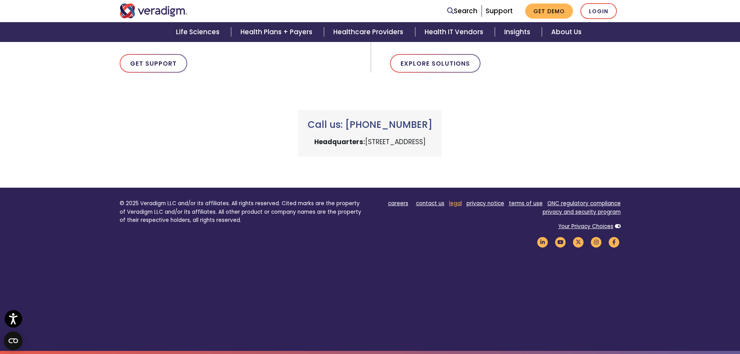
click at [458, 204] on link "legal" at bounding box center [455, 203] width 13 height 7
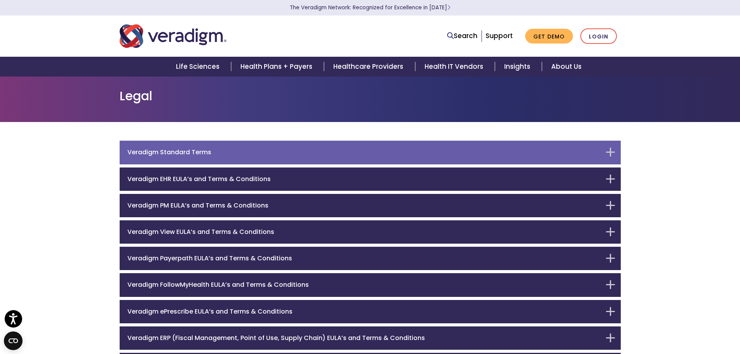
click at [235, 158] on div "Veradigm Standard Terms" at bounding box center [370, 152] width 501 height 23
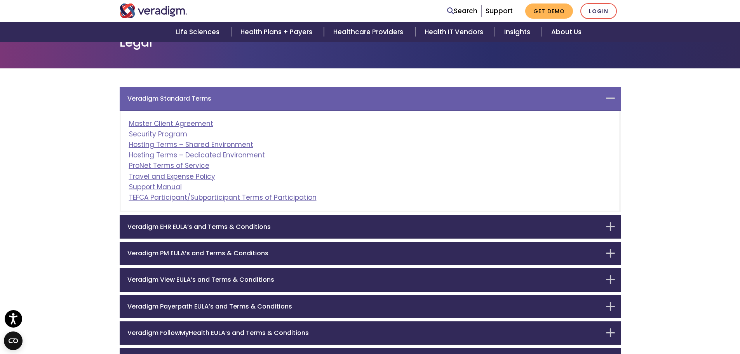
scroll to position [62, 0]
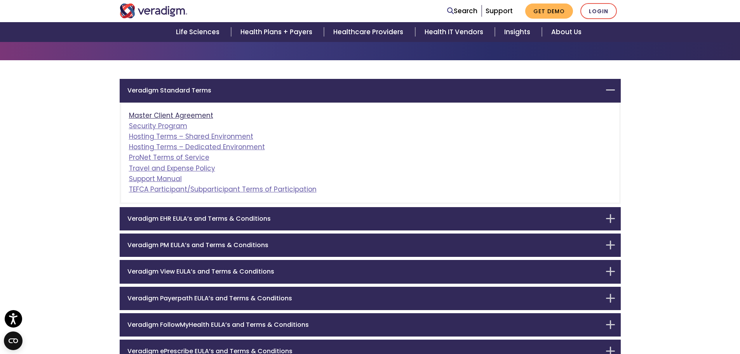
click at [201, 117] on link "Master Client Agreement" at bounding box center [171, 115] width 84 height 9
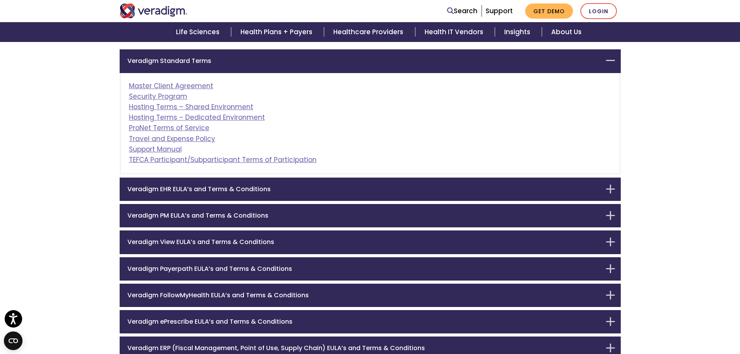
scroll to position [328, 0]
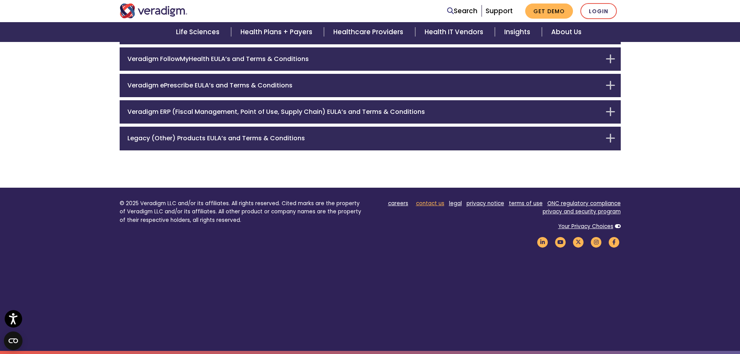
click at [436, 206] on link "contact us" at bounding box center [430, 203] width 28 height 7
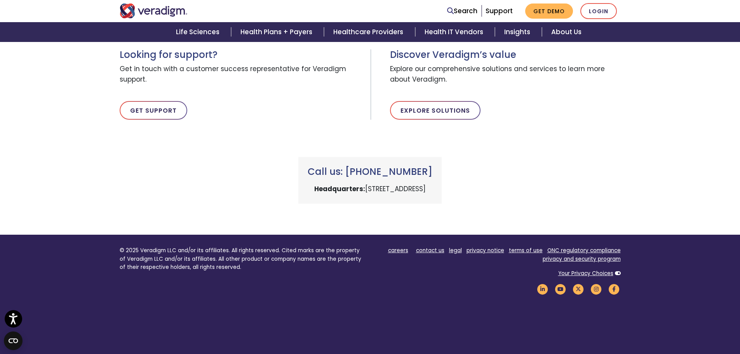
scroll to position [272, 0]
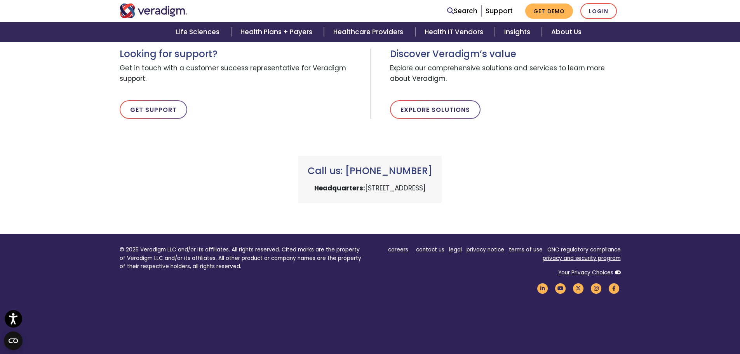
drag, startPoint x: 362, startPoint y: 172, endPoint x: 446, endPoint y: 169, distance: 84.4
click at [432, 169] on h3 "Call us: [PHONE_NUMBER]" at bounding box center [370, 171] width 125 height 11
click at [316, 191] on p "Headquarters: [STREET_ADDRESS]" at bounding box center [370, 188] width 125 height 10
drag, startPoint x: 316, startPoint y: 188, endPoint x: 494, endPoint y: 185, distance: 178.4
click at [494, 185] on div "Call us: +1 (800) 877-5678 Headquarters: 222 W Merchandise Mart Plaza, Chicago,…" at bounding box center [370, 170] width 513 height 65
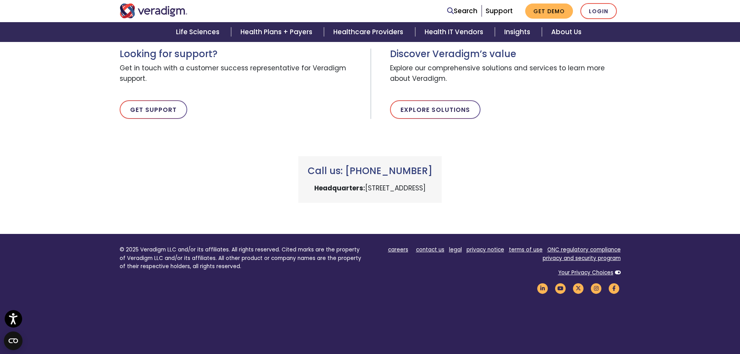
click at [493, 217] on div "Ready to Schedule a Demo? Explore the possibilities by booking time with a Vera…" at bounding box center [370, 19] width 740 height 430
click at [442, 181] on div "Call us: +1 (800) 877-5678 Headquarters: 222 W Merchandise Mart Plaza, Chicago,…" at bounding box center [369, 179] width 143 height 47
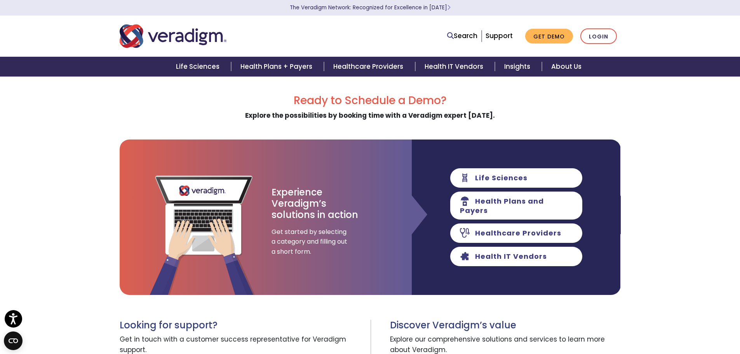
scroll to position [0, 0]
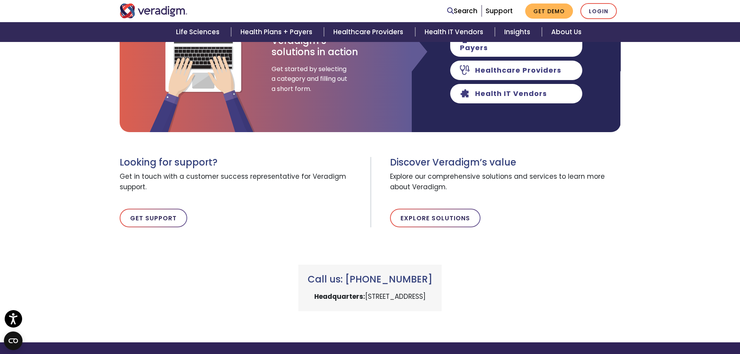
scroll to position [318, 0]
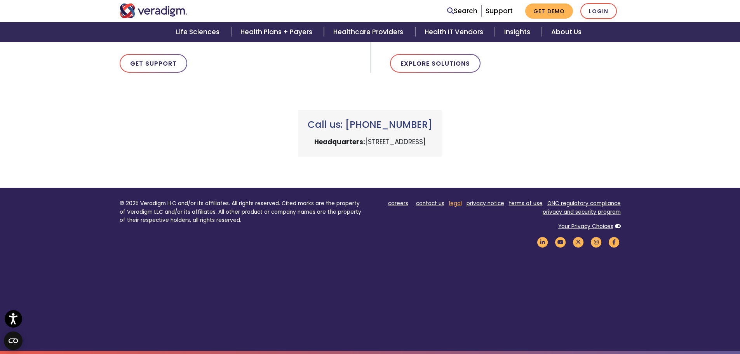
click at [458, 204] on link "legal" at bounding box center [455, 203] width 13 height 7
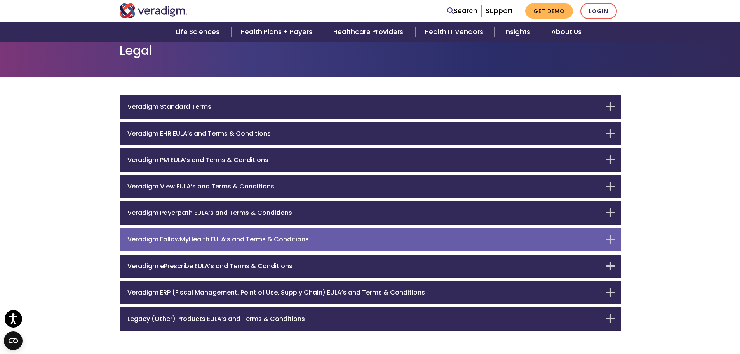
scroll to position [39, 0]
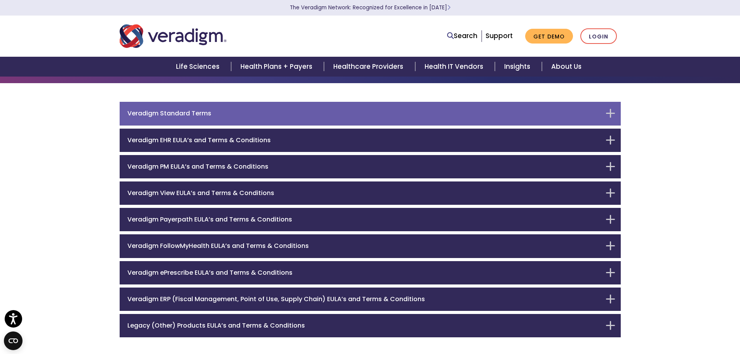
click at [387, 117] on h6 "Veradigm Standard Terms" at bounding box center [364, 113] width 474 height 7
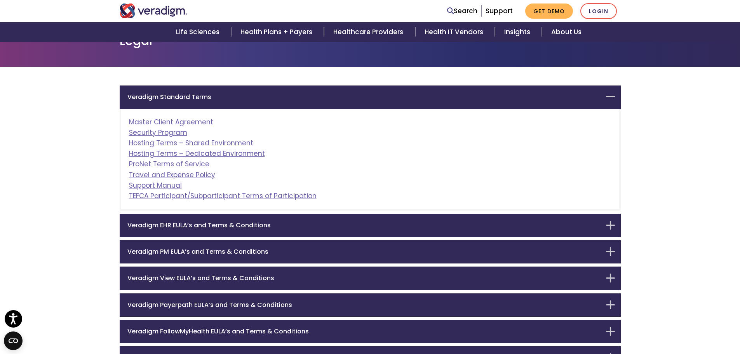
scroll to position [62, 0]
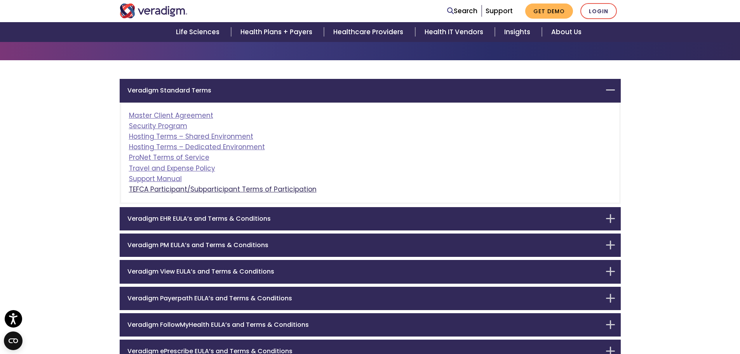
click at [227, 189] on link "TEFCA Participant/Subparticipant Terms of Participation" at bounding box center [223, 189] width 188 height 9
click at [203, 118] on link "Master Client Agreement" at bounding box center [171, 115] width 84 height 9
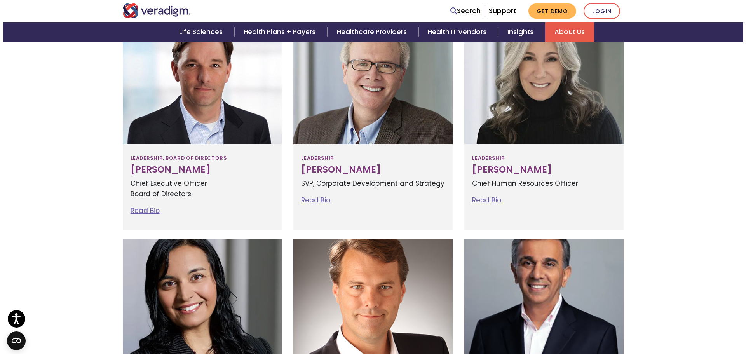
scroll to position [466, 0]
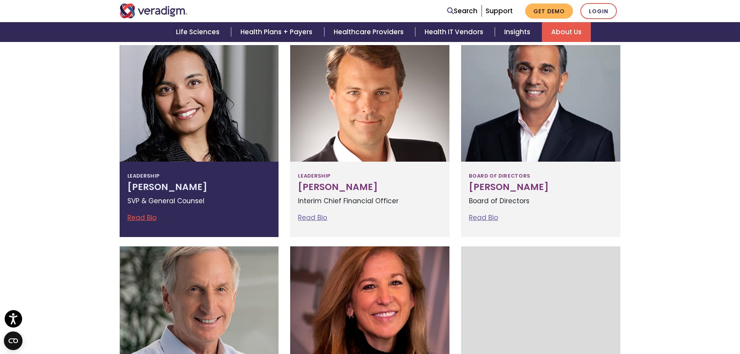
click at [157, 187] on h3 "Tejal Vakharia" at bounding box center [199, 187] width 144 height 11
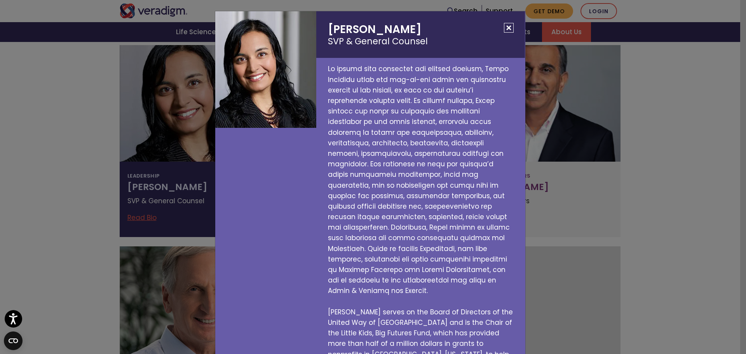
drag, startPoint x: 327, startPoint y: 28, endPoint x: 406, endPoint y: 25, distance: 78.5
click at [406, 25] on h2 "Tejal Vakharia SVP & General Counsel" at bounding box center [420, 34] width 209 height 47
copy h2 "Tejal Vakharia"
click at [509, 31] on button "Close" at bounding box center [509, 28] width 10 height 10
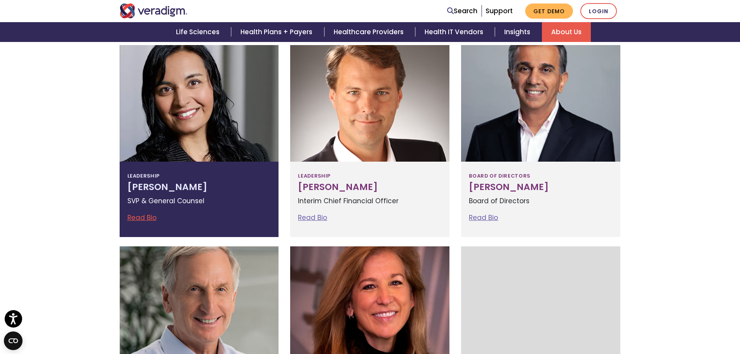
click at [146, 216] on link "Read Bio" at bounding box center [141, 217] width 29 height 9
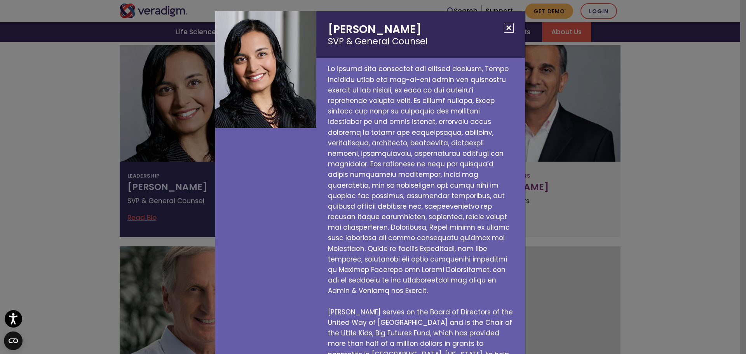
click at [400, 40] on small "SVP & General Counsel" at bounding box center [420, 41] width 185 height 10
click at [285, 61] on div at bounding box center [265, 69] width 101 height 117
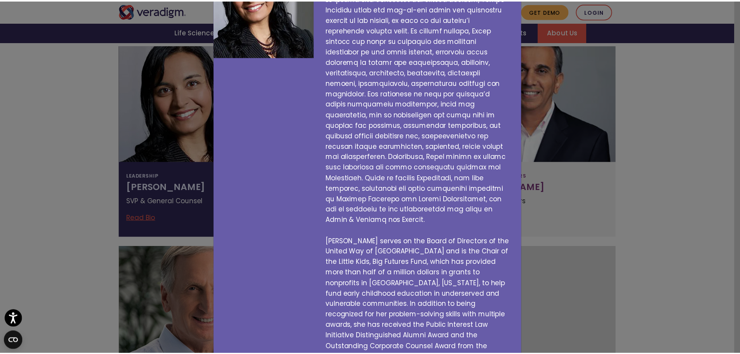
scroll to position [0, 0]
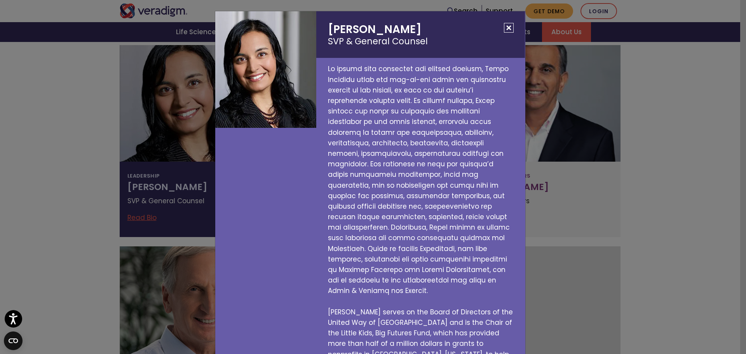
click at [504, 27] on button "Close" at bounding box center [509, 28] width 10 height 10
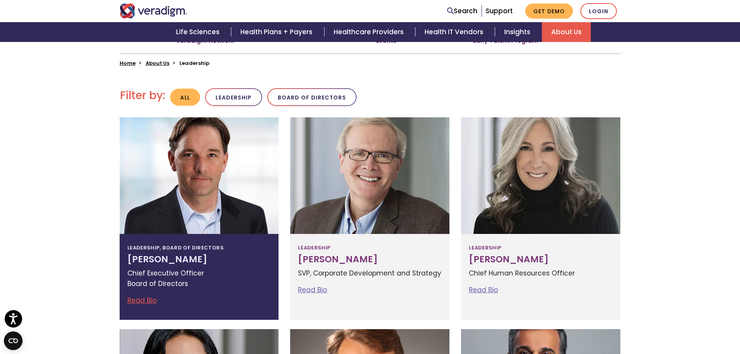
scroll to position [155, 0]
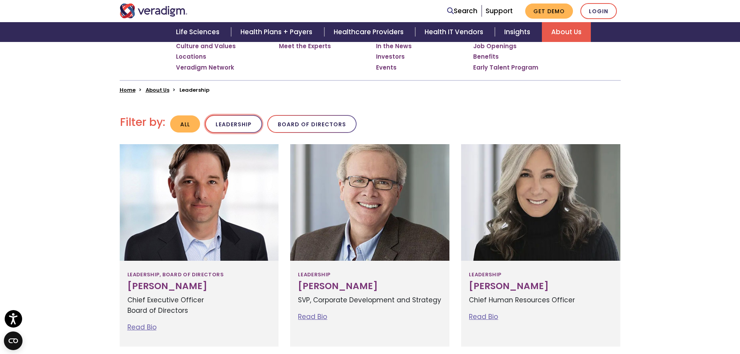
click at [242, 126] on button "Leadership" at bounding box center [233, 124] width 57 height 18
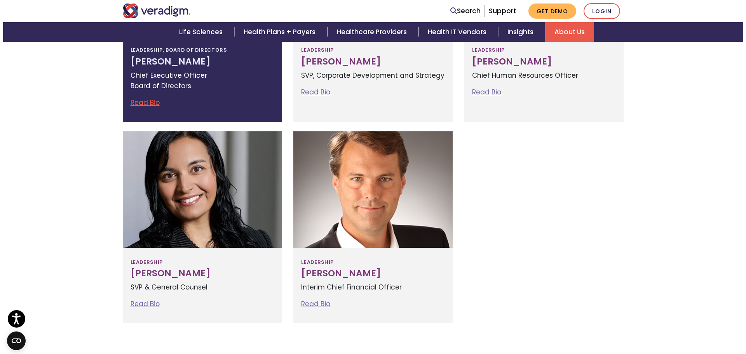
scroll to position [427, 0]
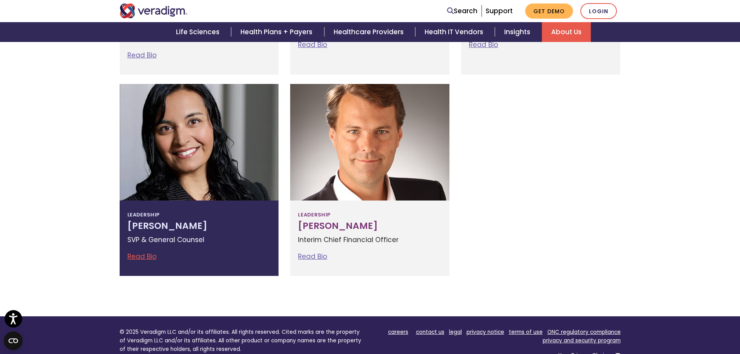
click at [188, 214] on div "Leadership Tejal Vakharia SVP & General Counsel Read Bio Tejal Vakharia SVP & G…" at bounding box center [199, 237] width 159 height 75
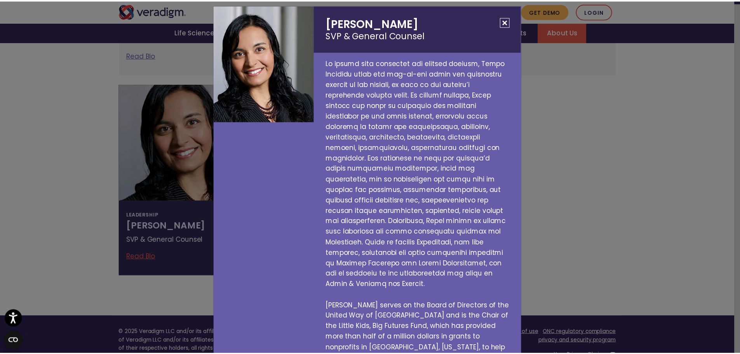
scroll to position [0, 0]
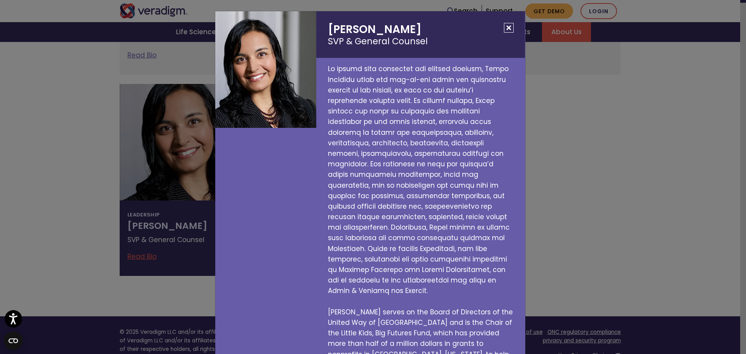
click at [504, 27] on button "Close" at bounding box center [509, 28] width 10 height 10
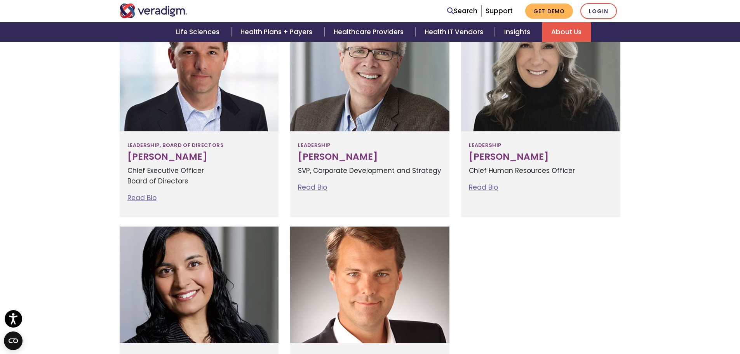
scroll to position [284, 0]
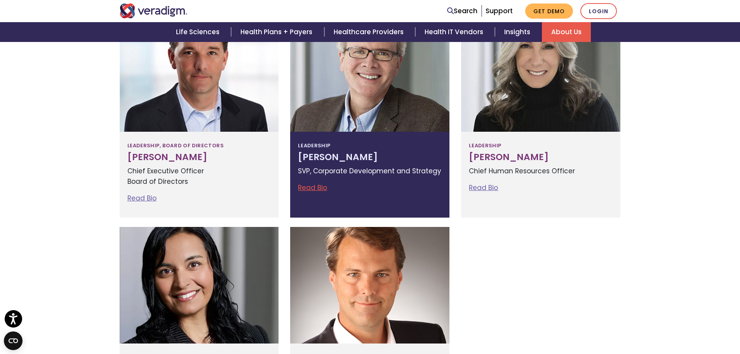
click at [327, 193] on div "Read Bio Richard Elmore SVP, Corporate Development and Strategy Rich Elmore is …" at bounding box center [370, 188] width 144 height 10
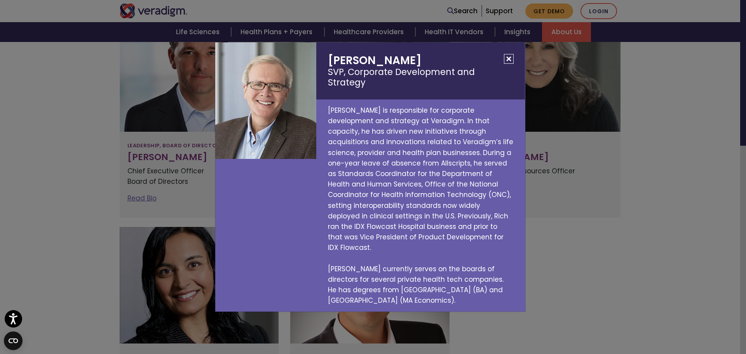
click at [507, 64] on button "Close" at bounding box center [509, 59] width 10 height 10
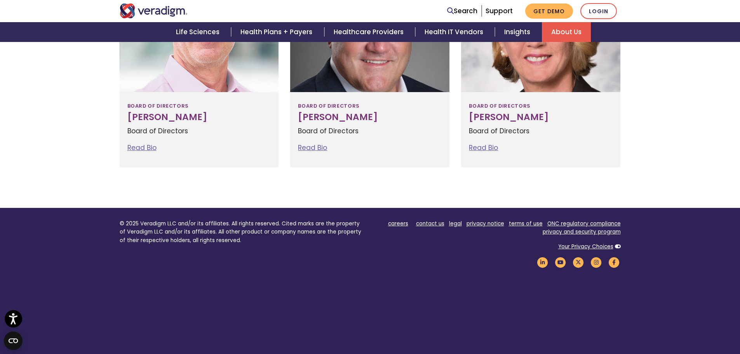
scroll to position [959, 0]
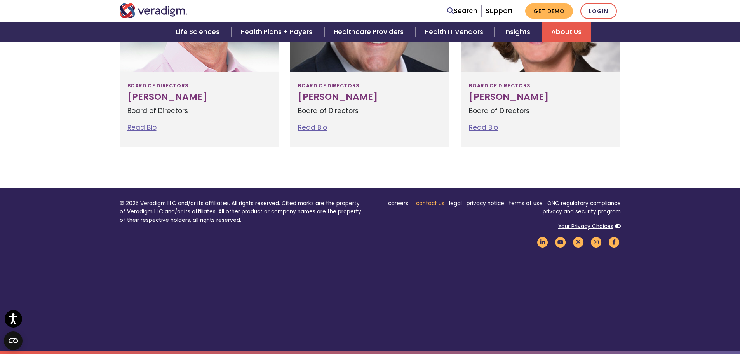
click at [430, 205] on link "contact us" at bounding box center [430, 203] width 28 height 7
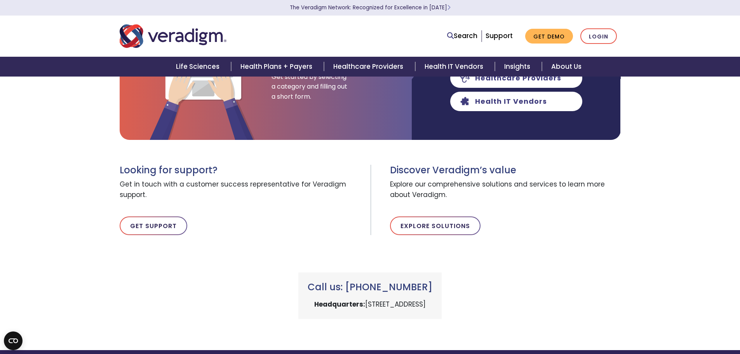
scroll to position [233, 0]
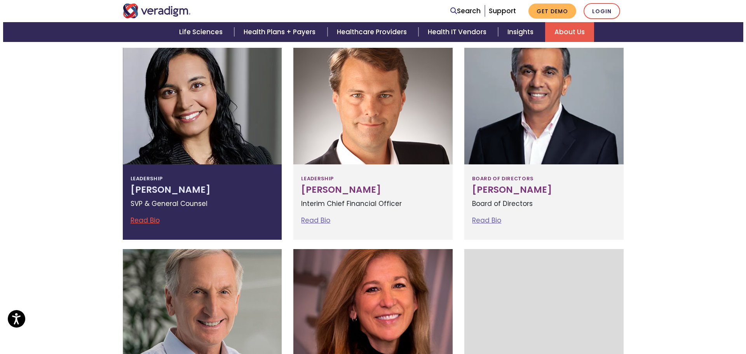
scroll to position [466, 0]
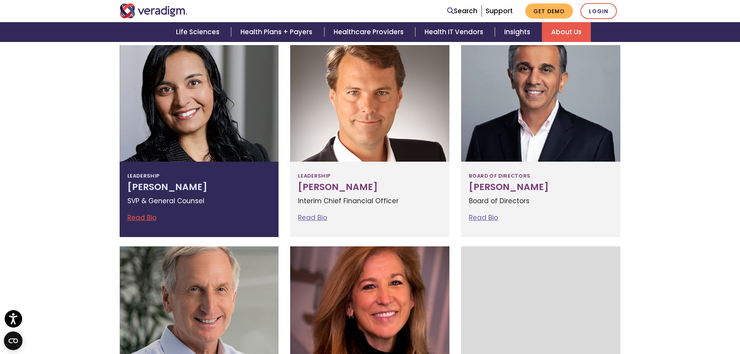
click at [129, 193] on div "Leadership [PERSON_NAME] SVP & General Counsel Read Bio [PERSON_NAME] SVP & Gen…" at bounding box center [199, 199] width 159 height 75
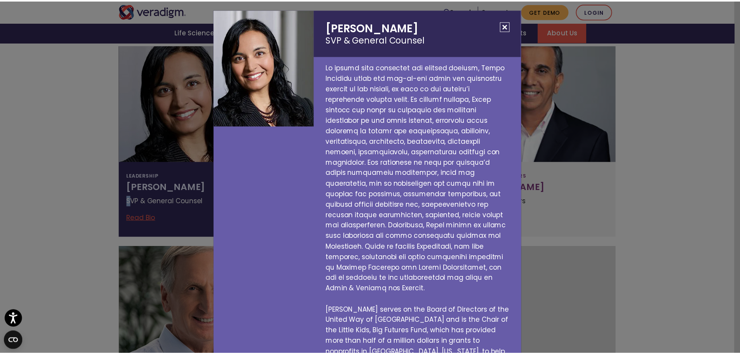
scroll to position [0, 0]
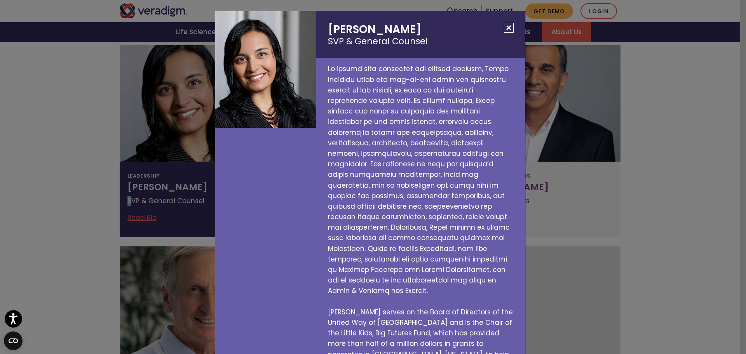
click at [504, 27] on button "Close" at bounding box center [509, 28] width 10 height 10
